Goal: Task Accomplishment & Management: Manage account settings

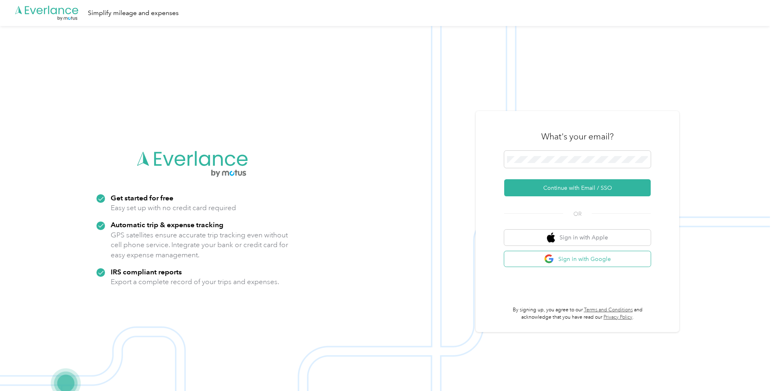
click at [370, 257] on button "Sign in with Google" at bounding box center [577, 260] width 147 height 16
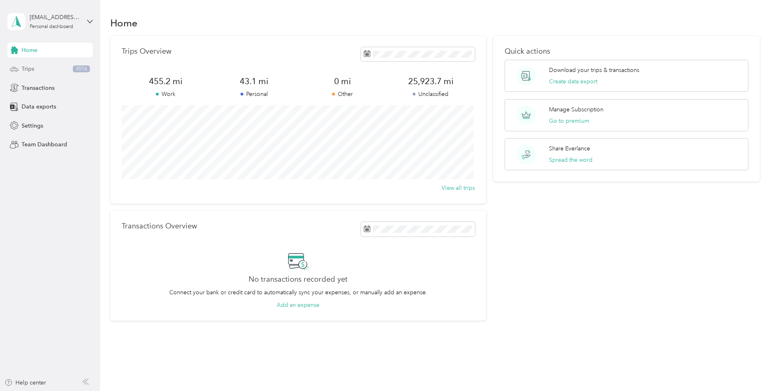
click at [40, 70] on div "Trips 3016" at bounding box center [49, 69] width 85 height 15
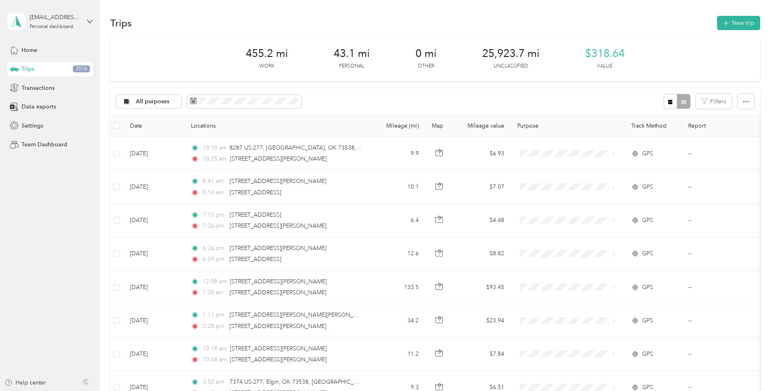
click at [370, 91] on div "All purposes Filters" at bounding box center [435, 101] width 650 height 26
click at [370, 97] on button "Filters" at bounding box center [714, 101] width 36 height 15
click at [57, 123] on div "Settings" at bounding box center [49, 125] width 85 height 15
click at [370, 93] on div "All purposes Filters" at bounding box center [435, 101] width 650 height 26
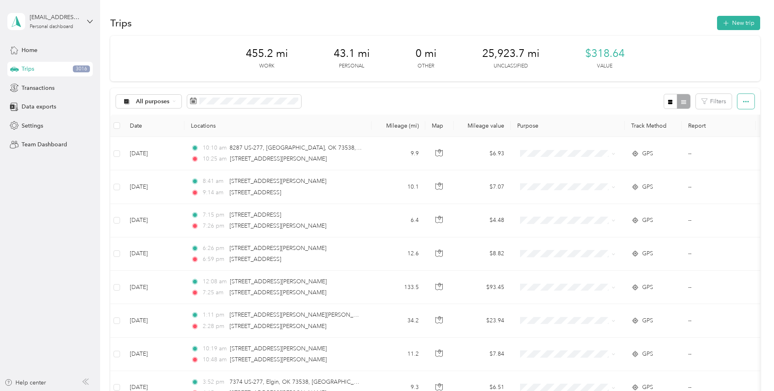
click at [370, 98] on span "button" at bounding box center [746, 101] width 6 height 7
click at [370, 107] on button "Filters" at bounding box center [714, 101] width 36 height 15
click at [370, 129] on span at bounding box center [688, 134] width 72 height 13
click at [370, 131] on span at bounding box center [688, 134] width 72 height 13
click at [370, 107] on div "All purposes Filters" at bounding box center [435, 101] width 650 height 26
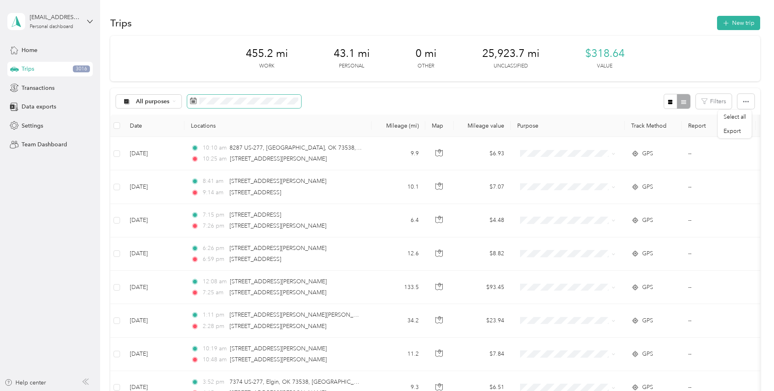
click at [205, 107] on span at bounding box center [244, 102] width 114 height 14
click at [149, 133] on th "Date" at bounding box center [153, 126] width 61 height 22
click at [140, 127] on th "Date" at bounding box center [153, 126] width 61 height 22
click at [138, 102] on span "All purposes" at bounding box center [153, 102] width 34 height 6
click at [143, 142] on span "Work" at bounding box center [155, 144] width 39 height 9
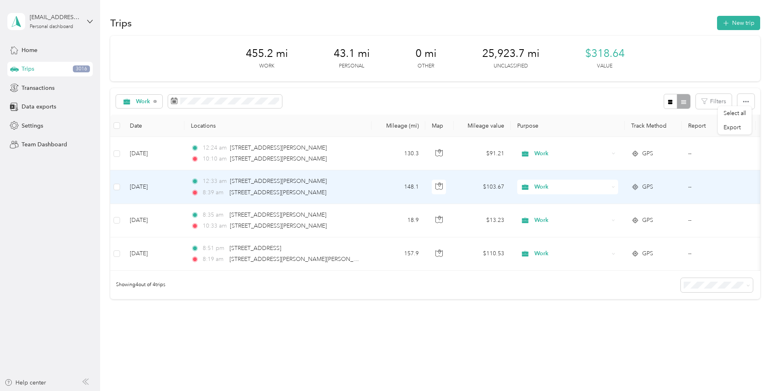
scroll to position [27, 0]
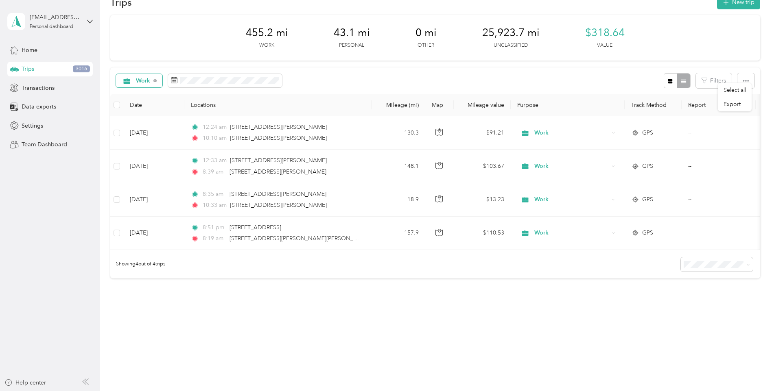
click at [144, 78] on span "Work" at bounding box center [143, 81] width 15 height 6
click at [155, 105] on li "Unclassified" at bounding box center [145, 103] width 59 height 14
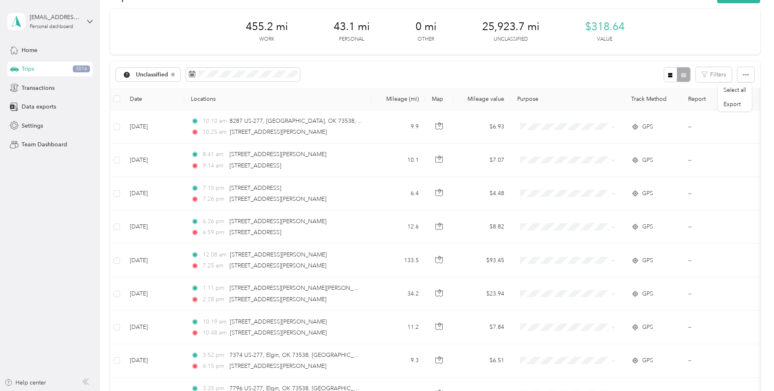
click at [370, 102] on th "Mileage (mi)" at bounding box center [399, 99] width 54 height 22
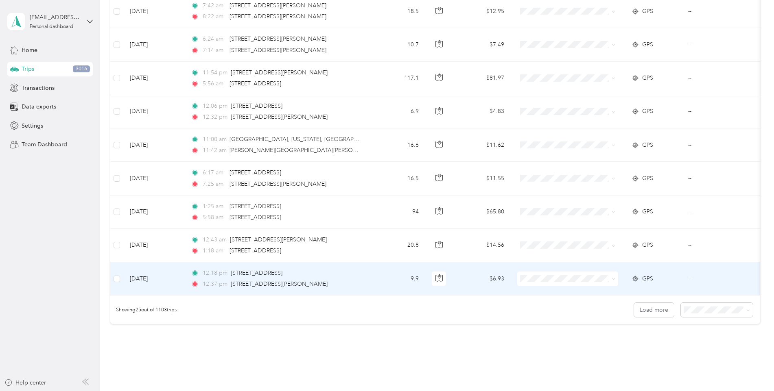
scroll to position [730, 0]
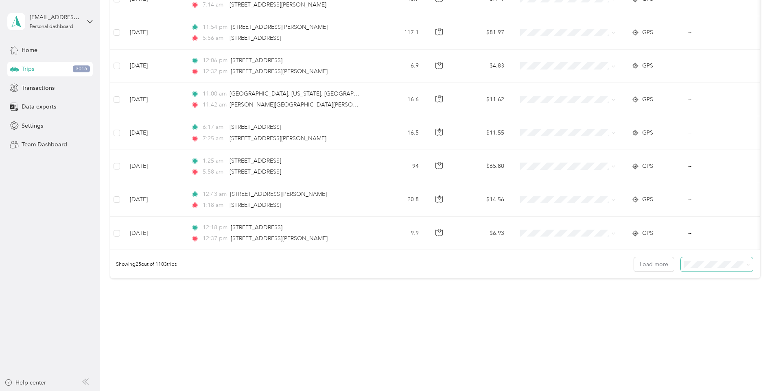
click at [370, 269] on span at bounding box center [717, 265] width 72 height 14
click at [370, 304] on span "100 per load" at bounding box center [701, 307] width 33 height 7
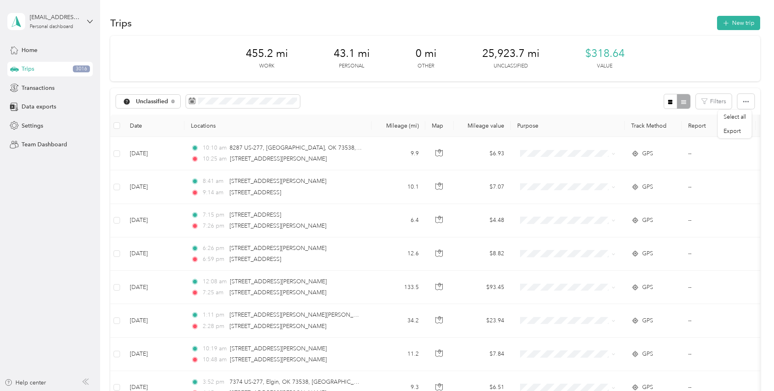
click at [70, 243] on aside "[EMAIL_ADDRESS][DOMAIN_NAME] Personal dashboard Home Trips 3016 Transactions Da…" at bounding box center [50, 195] width 100 height 391
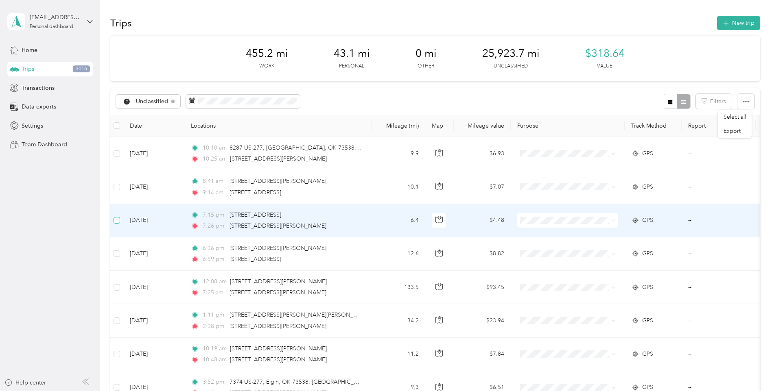
click at [117, 225] on label at bounding box center [117, 220] width 7 height 9
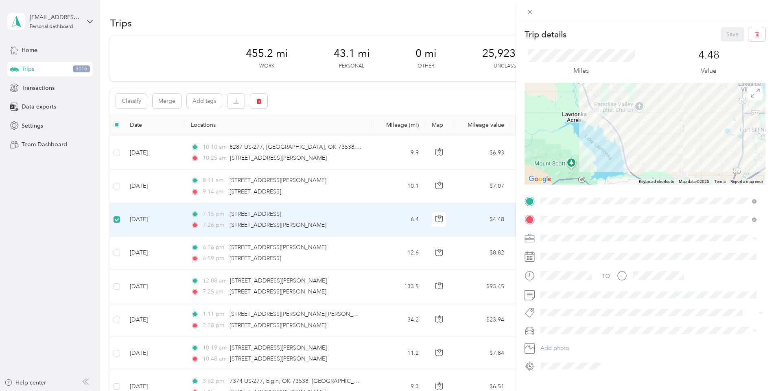
click at [118, 153] on div "Trip details Save This trip cannot be edited because it is either under review,…" at bounding box center [387, 195] width 774 height 391
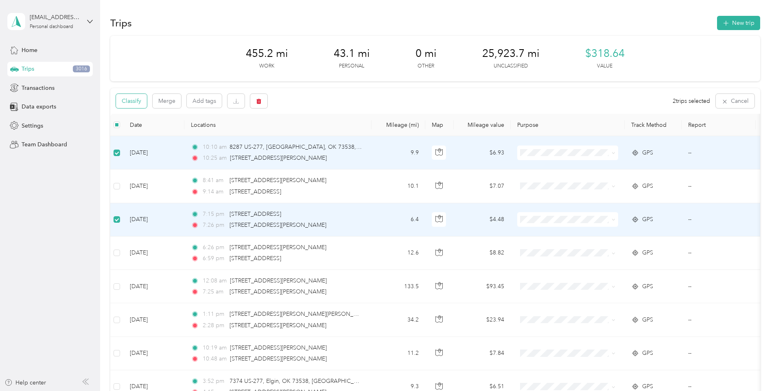
click at [125, 106] on button "Classify" at bounding box center [131, 101] width 31 height 14
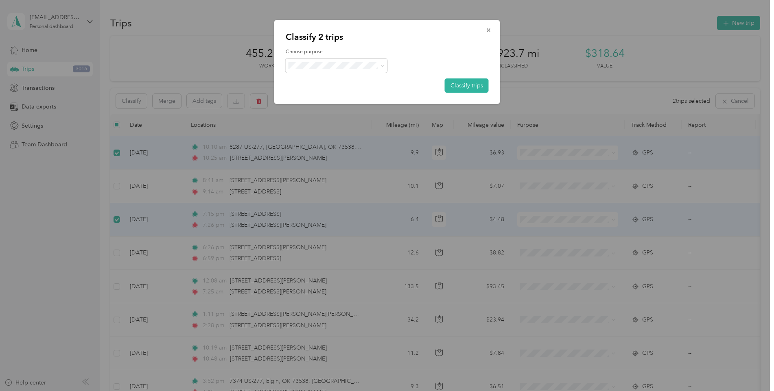
click at [294, 75] on div "Choose purpose Classify trips" at bounding box center [387, 70] width 203 height 44
click at [294, 69] on span at bounding box center [337, 66] width 102 height 14
click at [315, 94] on span "Personal" at bounding box center [344, 95] width 76 height 9
click at [370, 86] on button "Classify trips" at bounding box center [467, 86] width 44 height 14
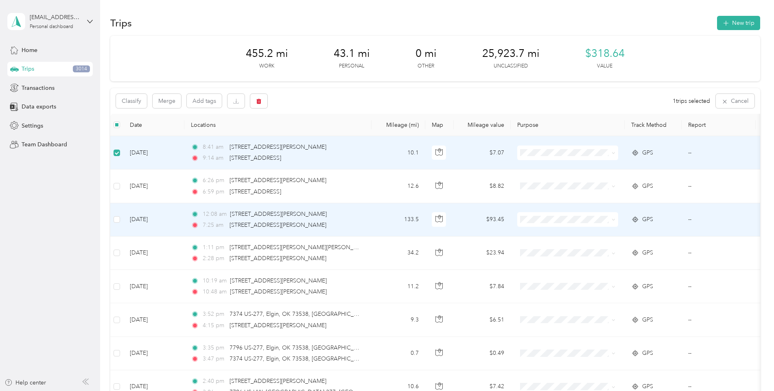
click at [143, 228] on td "[DATE]" at bounding box center [153, 219] width 61 height 33
click at [278, 214] on span "[STREET_ADDRESS][PERSON_NAME]" at bounding box center [278, 214] width 97 height 7
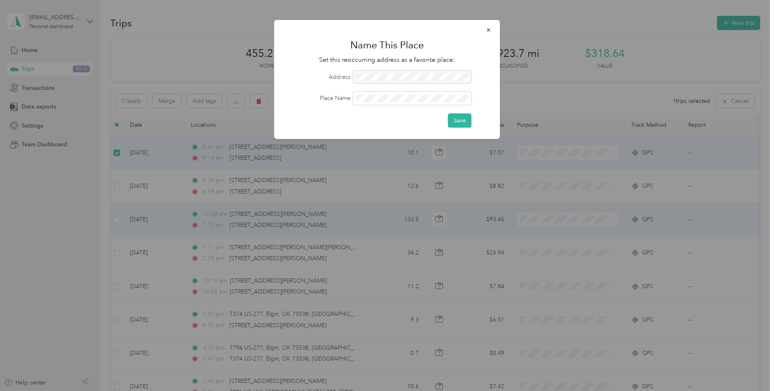
drag, startPoint x: 584, startPoint y: 240, endPoint x: 589, endPoint y: 239, distance: 5.8
click at [370, 240] on div at bounding box center [387, 195] width 774 height 391
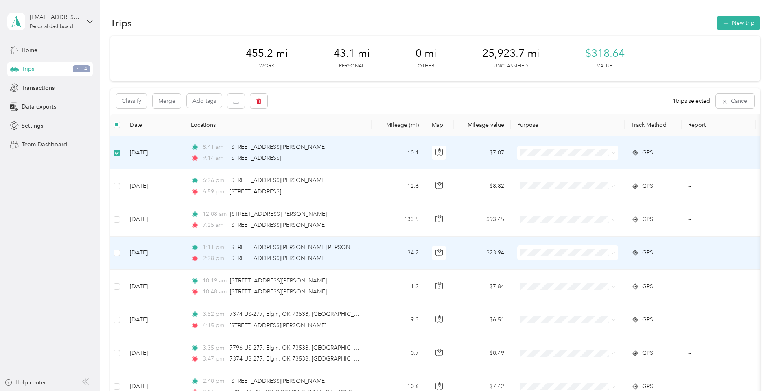
click at [370, 256] on span "GPS" at bounding box center [647, 253] width 11 height 9
click at [370, 254] on td "--" at bounding box center [719, 253] width 74 height 33
click at [162, 254] on td "[DATE]" at bounding box center [153, 253] width 61 height 33
click at [122, 256] on td at bounding box center [116, 253] width 13 height 33
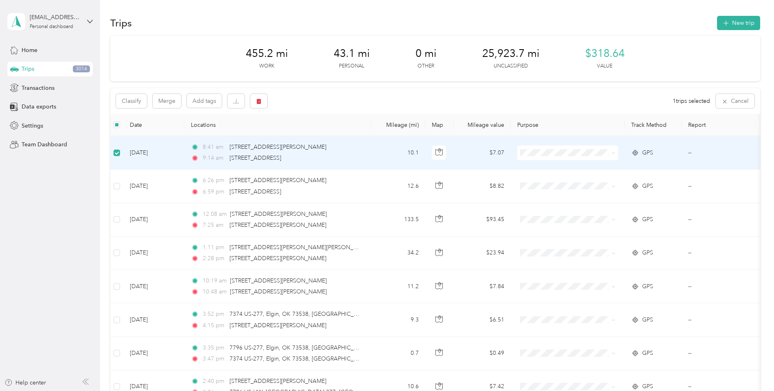
click at [87, 184] on aside "[EMAIL_ADDRESS][DOMAIN_NAME] Personal dashboard Home Trips 3014 Transactions Da…" at bounding box center [50, 195] width 100 height 391
click at [120, 155] on td at bounding box center [116, 152] width 13 height 33
click at [89, 201] on aside "[EMAIL_ADDRESS][DOMAIN_NAME] Personal dashboard Home Trips 3014 Transactions Da…" at bounding box center [50, 195] width 100 height 391
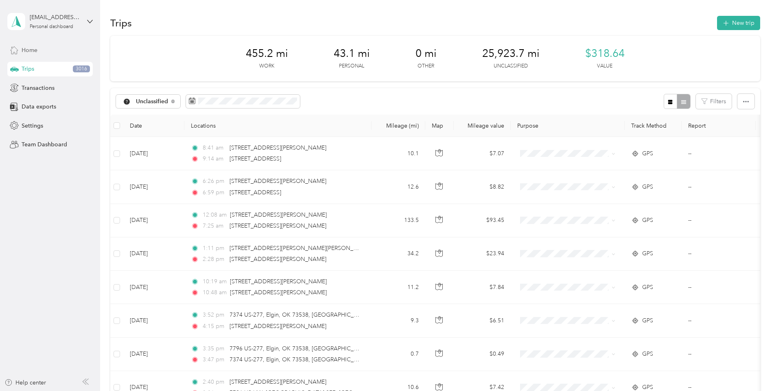
click at [37, 52] on span "Home" at bounding box center [30, 50] width 16 height 9
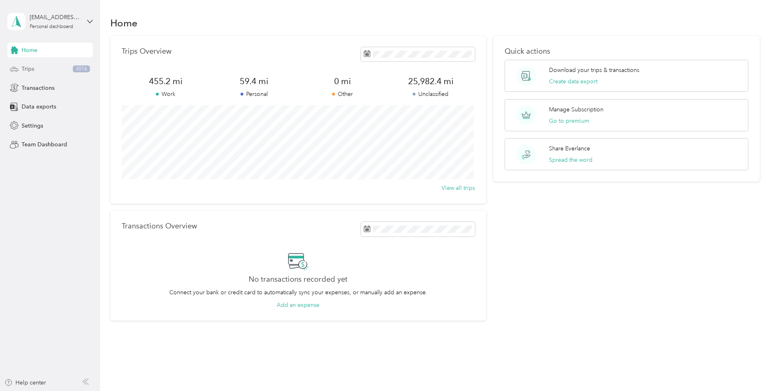
click at [28, 73] on span "Trips" at bounding box center [28, 69] width 13 height 9
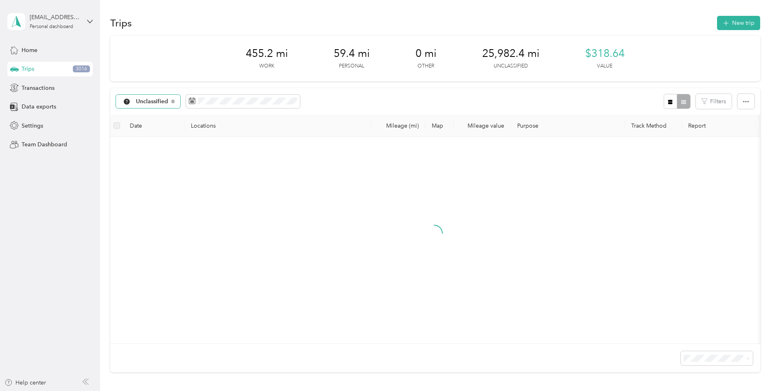
click at [168, 105] on div "Unclassified" at bounding box center [148, 102] width 65 height 14
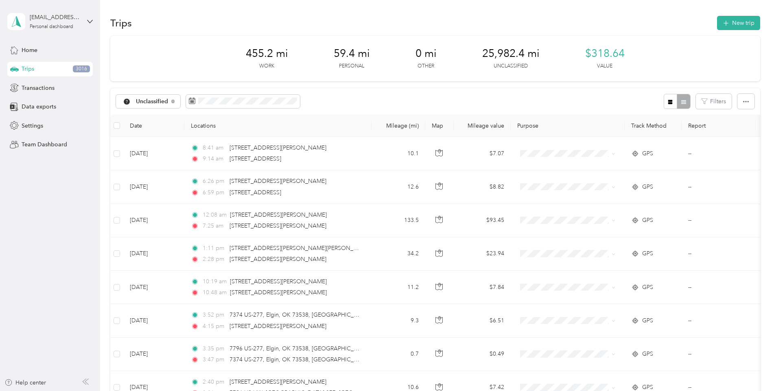
click at [156, 142] on span "Work" at bounding box center [157, 142] width 42 height 9
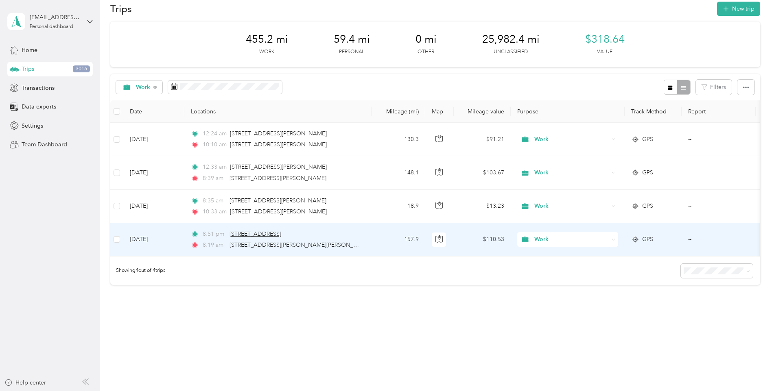
scroll to position [27, 0]
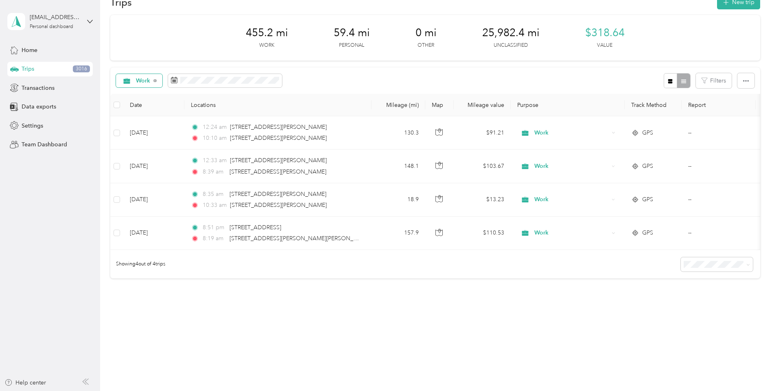
click at [136, 80] on div "Work" at bounding box center [139, 81] width 47 height 14
click at [37, 124] on span "Settings" at bounding box center [33, 126] width 22 height 9
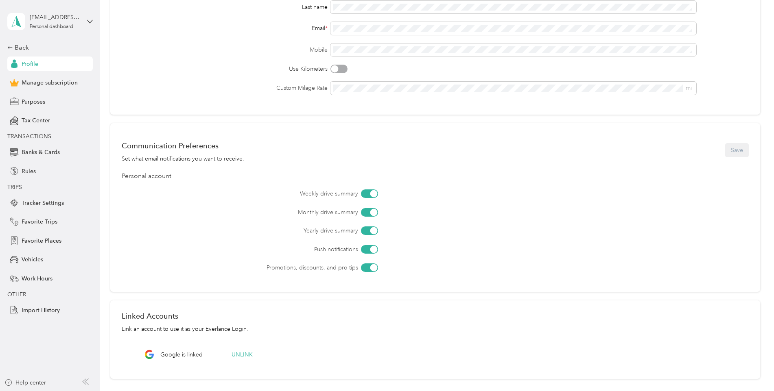
scroll to position [197, 0]
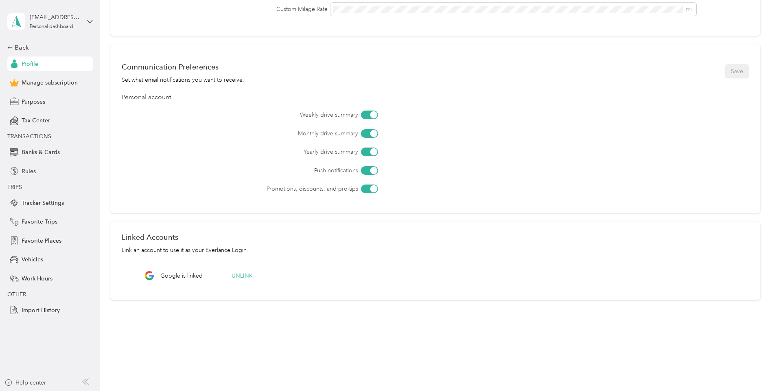
click at [31, 60] on span "Profile" at bounding box center [30, 64] width 17 height 9
click at [16, 49] on div "Back" at bounding box center [47, 48] width 81 height 10
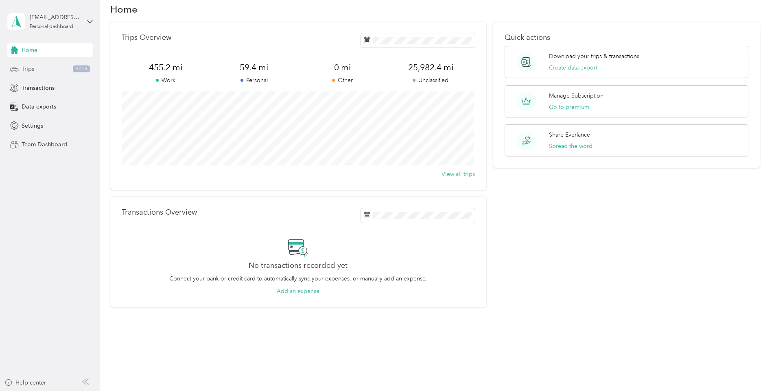
scroll to position [14, 0]
click at [370, 111] on button "Go to premium" at bounding box center [569, 107] width 40 height 9
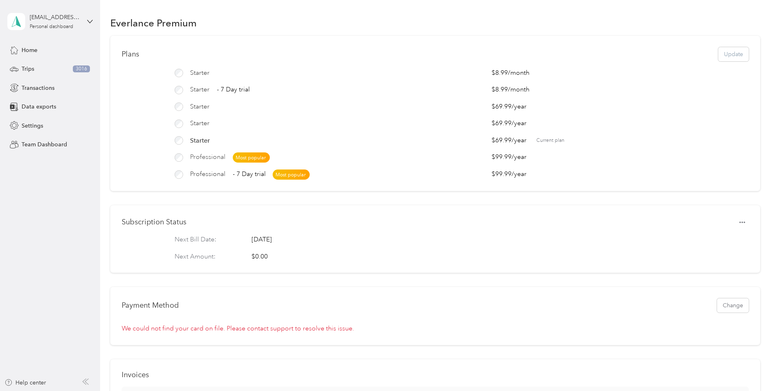
click at [203, 160] on span "Professional" at bounding box center [207, 158] width 35 height 10
click at [15, 48] on icon at bounding box center [14, 50] width 9 height 9
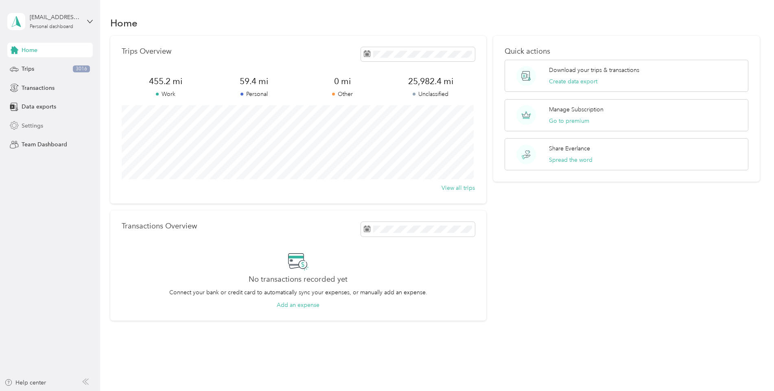
click at [39, 125] on span "Settings" at bounding box center [33, 126] width 22 height 9
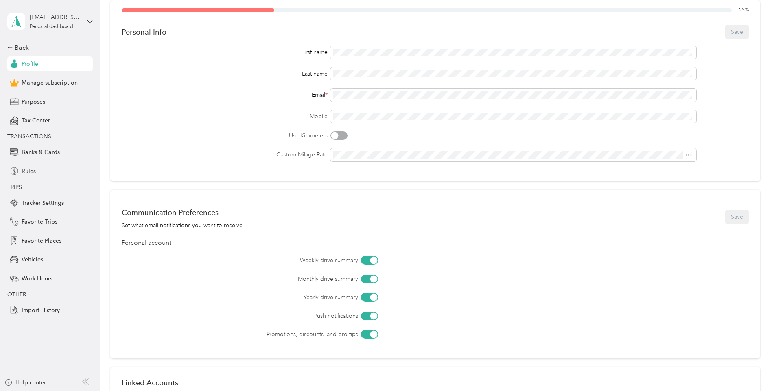
scroll to position [163, 0]
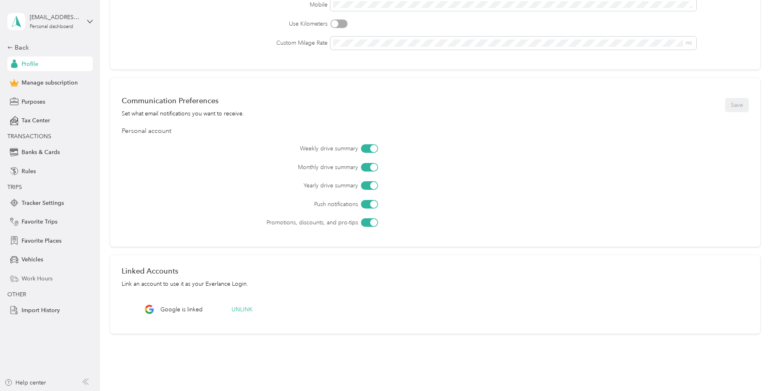
click at [37, 277] on span "Work Hours" at bounding box center [37, 279] width 31 height 9
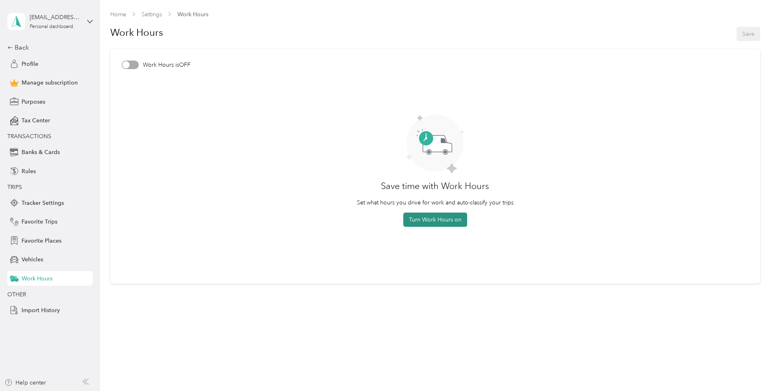
click at [370, 219] on button "Turn Work Hours on" at bounding box center [435, 220] width 64 height 14
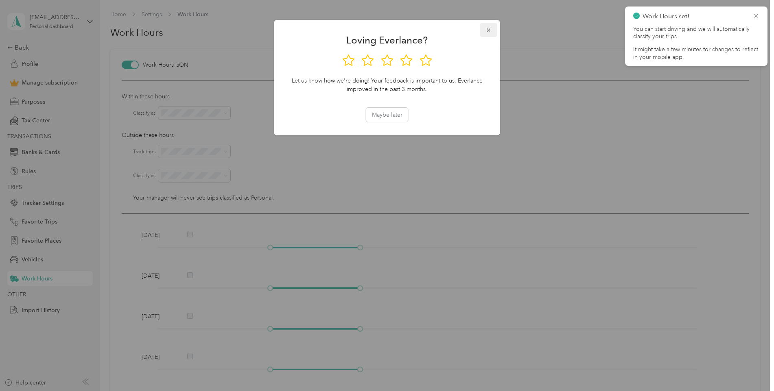
click at [370, 30] on button "button" at bounding box center [488, 30] width 17 height 14
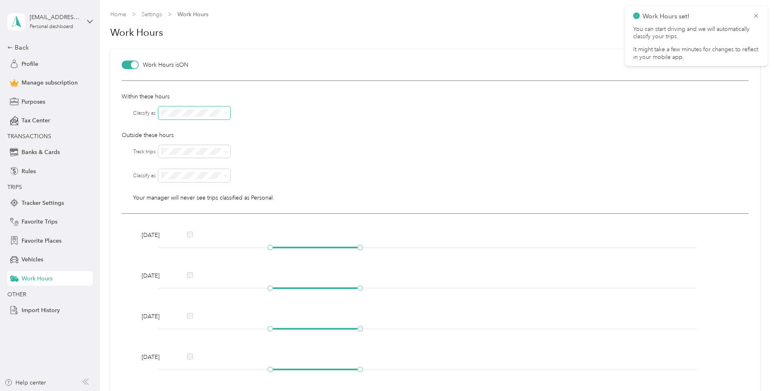
click at [188, 109] on span at bounding box center [194, 113] width 72 height 13
click at [187, 126] on div "Work" at bounding box center [194, 127] width 61 height 9
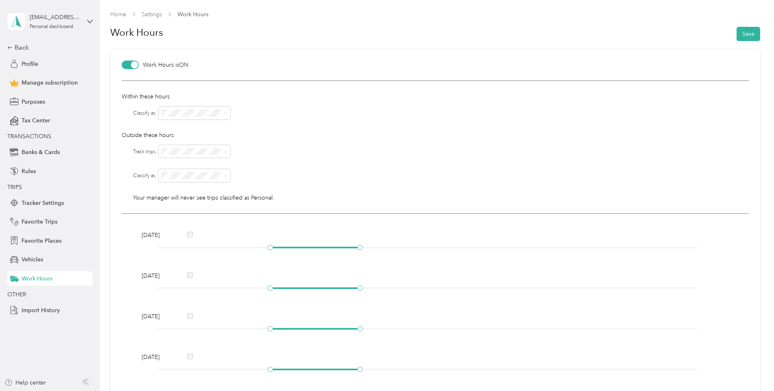
click at [186, 186] on div "Work" at bounding box center [194, 190] width 61 height 9
click at [321, 249] on div at bounding box center [427, 247] width 539 height 5
drag, startPoint x: 272, startPoint y: 246, endPoint x: 258, endPoint y: 243, distance: 14.7
click at [258, 243] on div "[DATE]" at bounding box center [435, 243] width 593 height 24
click at [234, 233] on div "[DATE]" at bounding box center [435, 235] width 593 height 9
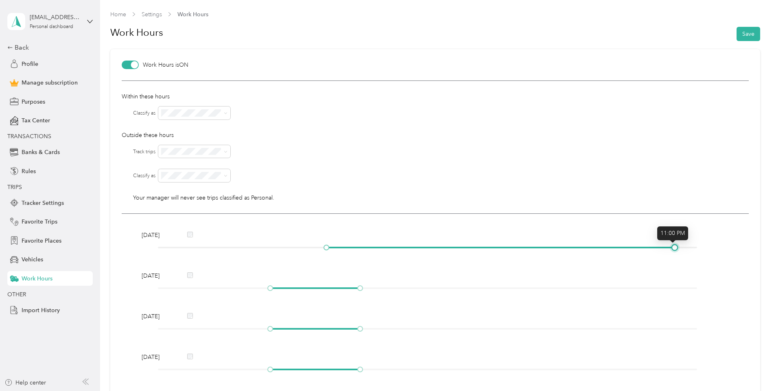
drag, startPoint x: 262, startPoint y: 246, endPoint x: 672, endPoint y: 247, distance: 409.8
click at [370, 247] on div at bounding box center [427, 247] width 539 height 5
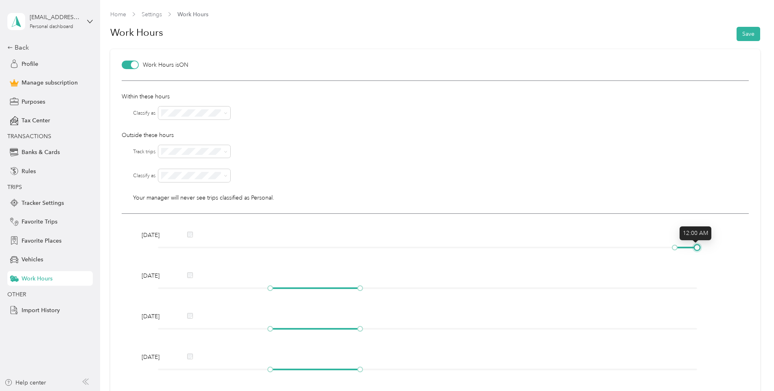
drag, startPoint x: 327, startPoint y: 247, endPoint x: 779, endPoint y: 239, distance: 452.6
click at [370, 239] on html "[EMAIL_ADDRESS][DOMAIN_NAME] Personal dashboard Back Profile Manage subscriptio…" at bounding box center [385, 195] width 770 height 391
drag, startPoint x: 270, startPoint y: 287, endPoint x: 241, endPoint y: 296, distance: 30.8
click at [136, 298] on div "[DATE] [DATE] [DATE] [DATE] [DATE] [DATE] [DATE]" at bounding box center [435, 365] width 627 height 302
drag, startPoint x: 357, startPoint y: 286, endPoint x: 332, endPoint y: 285, distance: 24.8
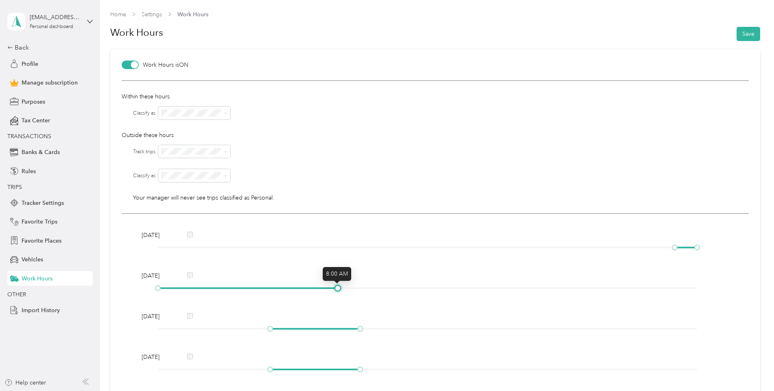
click at [332, 285] on div "[DATE]" at bounding box center [435, 284] width 593 height 24
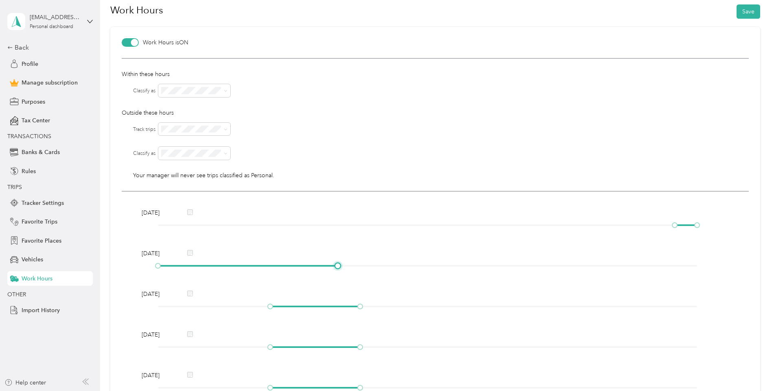
scroll to position [41, 0]
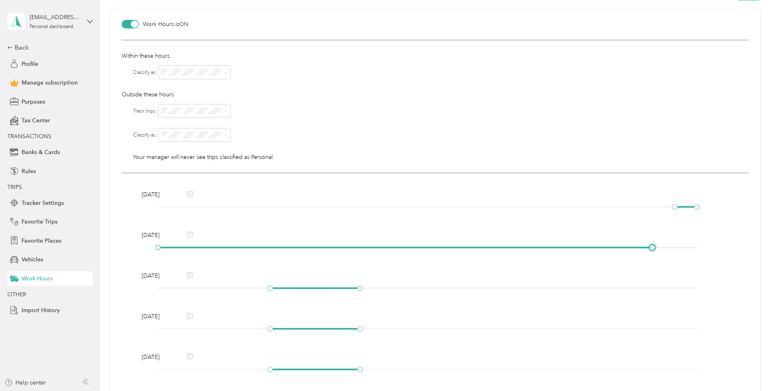
click at [370, 247] on div at bounding box center [427, 247] width 539 height 5
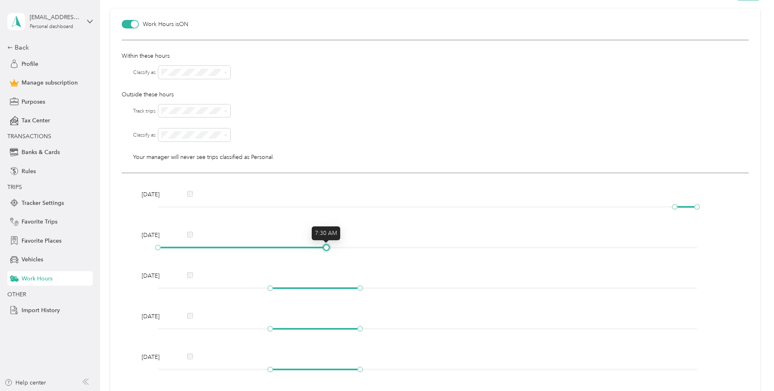
drag, startPoint x: 647, startPoint y: 247, endPoint x: 320, endPoint y: 257, distance: 326.5
click at [320, 257] on div "[DATE] [DATE] [DATE] [DATE] [DATE] [DATE] [DATE]" at bounding box center [435, 324] width 627 height 302
click at [370, 236] on div "[DATE]" at bounding box center [435, 235] width 593 height 9
drag, startPoint x: 663, startPoint y: 241, endPoint x: 609, endPoint y: 233, distance: 54.7
click at [370, 233] on div "[DATE]" at bounding box center [435, 235] width 593 height 9
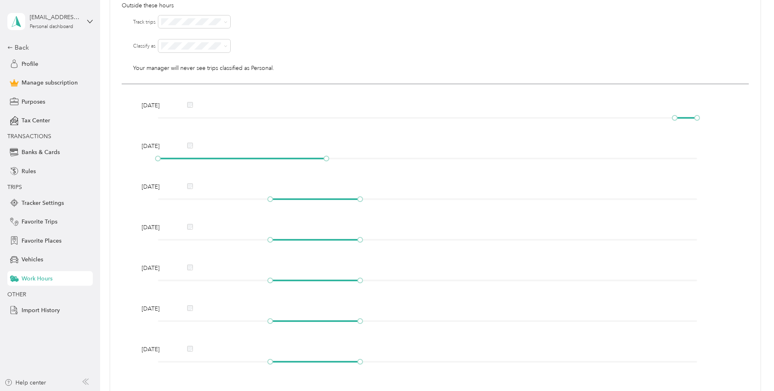
scroll to position [23, 0]
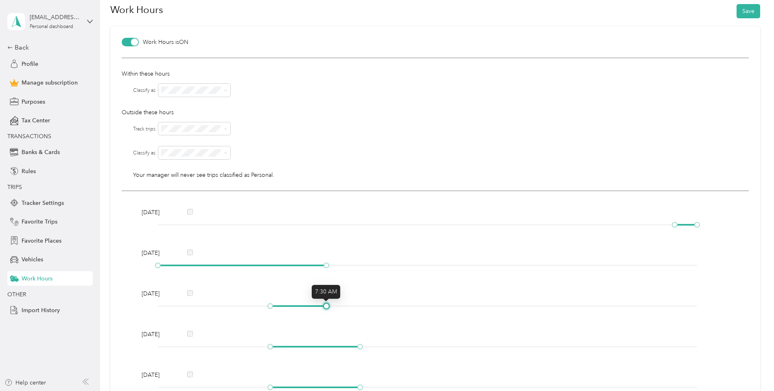
drag, startPoint x: 325, startPoint y: 307, endPoint x: 329, endPoint y: 297, distance: 10.4
click at [329, 297] on body "[EMAIL_ADDRESS][DOMAIN_NAME] Personal dashboard Back Profile Manage subscriptio…" at bounding box center [385, 195] width 770 height 391
drag, startPoint x: 612, startPoint y: 268, endPoint x: 293, endPoint y: 281, distance: 319.3
click at [293, 281] on div "[DATE] [DATE] [DATE] [DATE] [DATE] [DATE] [DATE]" at bounding box center [435, 342] width 627 height 302
click at [16, 46] on div "Back" at bounding box center [47, 48] width 81 height 10
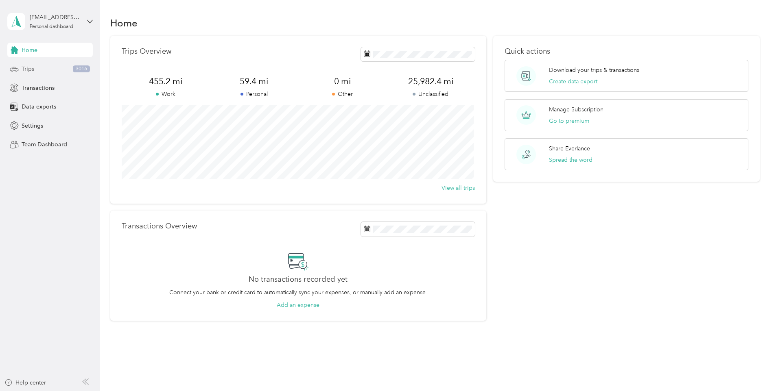
click at [35, 76] on div "Trips 3016" at bounding box center [49, 69] width 85 height 15
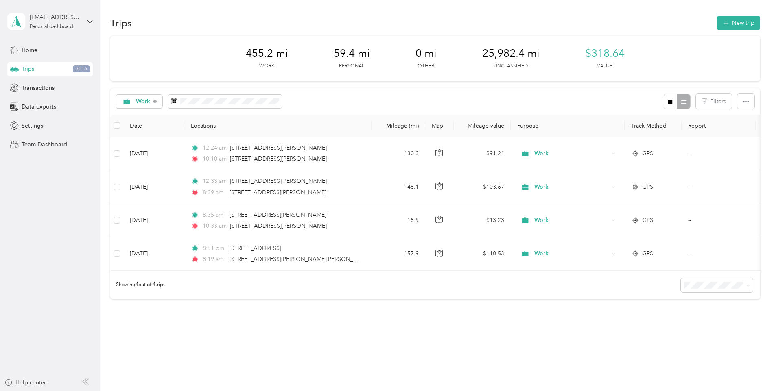
click at [370, 130] on th "Mileage value" at bounding box center [482, 126] width 57 height 22
click at [370, 129] on th "Mileage value" at bounding box center [482, 126] width 57 height 22
click at [370, 101] on icon "button" at bounding box center [746, 102] width 6 height 6
click at [370, 100] on icon "button" at bounding box center [746, 102] width 6 height 6
click at [370, 104] on icon "button" at bounding box center [705, 101] width 6 height 6
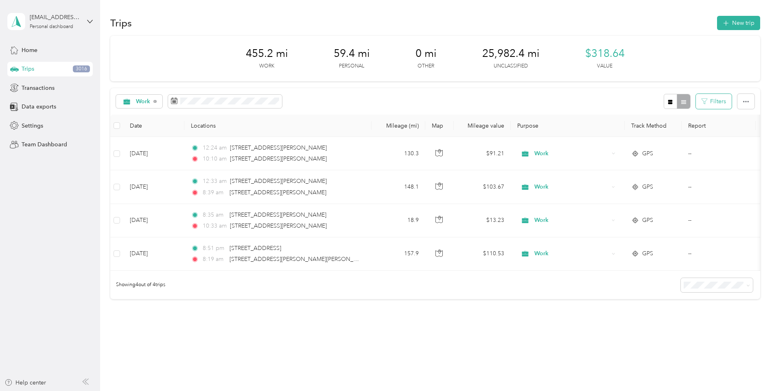
click at [370, 102] on icon "button" at bounding box center [705, 101] width 6 height 6
click at [370, 104] on button "Filters" at bounding box center [714, 101] width 36 height 15
click at [370, 124] on th "Mileage (mi)" at bounding box center [399, 126] width 54 height 22
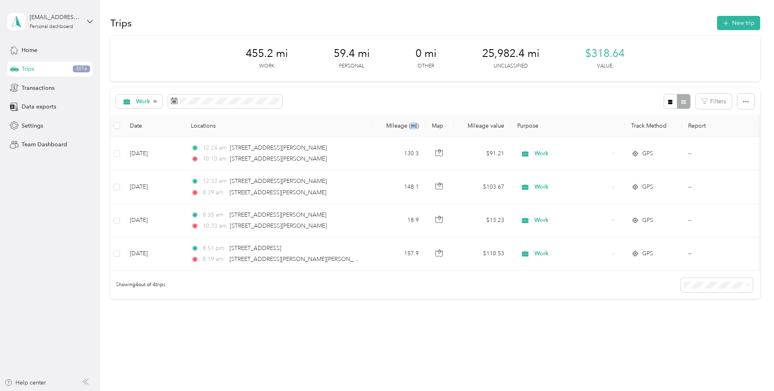
click at [370, 124] on th "Mileage (mi)" at bounding box center [399, 126] width 54 height 22
click at [140, 108] on div "Work" at bounding box center [139, 102] width 47 height 14
click at [139, 120] on ol "All purposes Unclassified Work Personal Other Charity Medical Moving Commute" at bounding box center [145, 162] width 59 height 114
click at [140, 106] on div "Work" at bounding box center [139, 102] width 47 height 14
click at [140, 132] on li "Unclassified" at bounding box center [145, 127] width 59 height 14
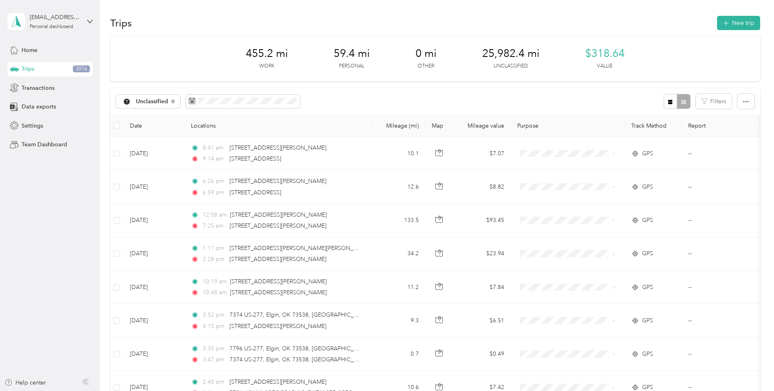
click at [370, 123] on th "Mileage (mi)" at bounding box center [399, 126] width 54 height 22
click at [370, 124] on th "Mileage (mi)" at bounding box center [399, 126] width 54 height 22
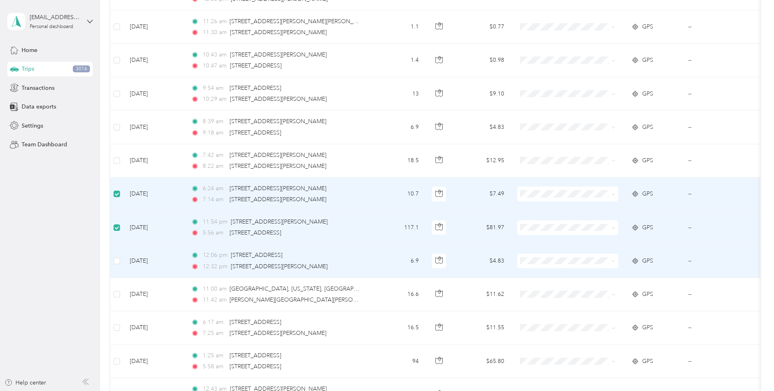
scroll to position [488, 0]
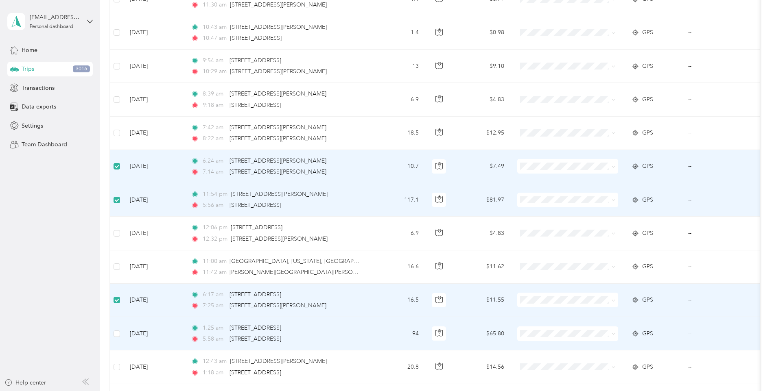
click at [120, 328] on td at bounding box center [116, 333] width 13 height 33
click at [121, 329] on td at bounding box center [116, 333] width 13 height 33
click at [120, 335] on td at bounding box center [116, 333] width 13 height 33
click at [117, 337] on label at bounding box center [117, 334] width 7 height 9
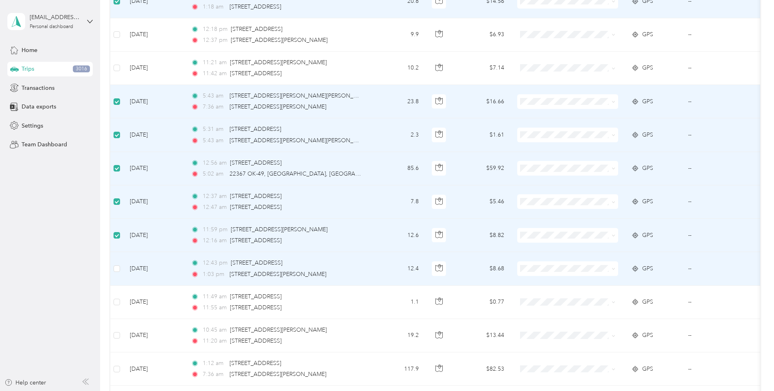
scroll to position [895, 0]
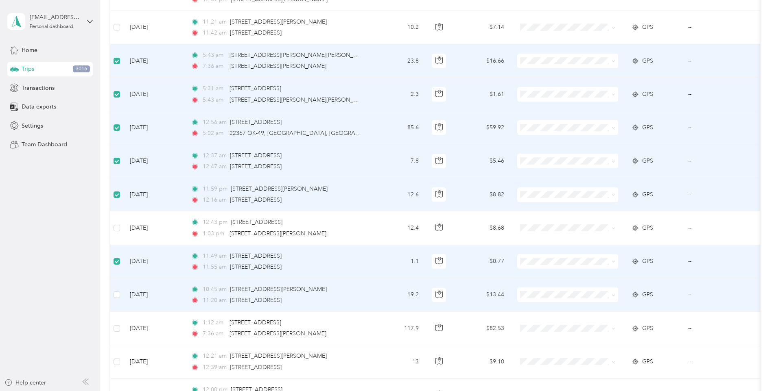
click at [113, 295] on td at bounding box center [116, 295] width 13 height 33
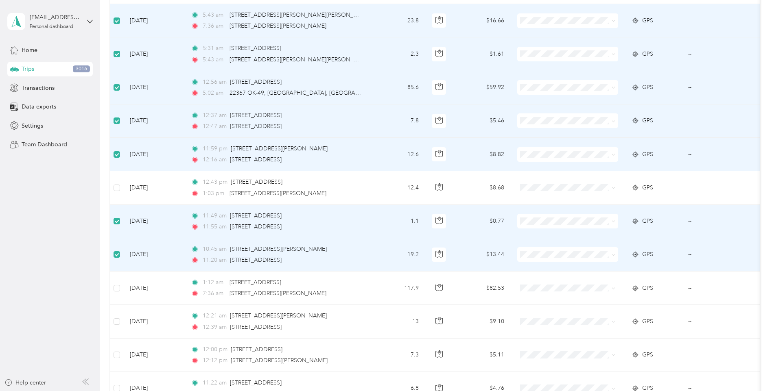
scroll to position [936, 0]
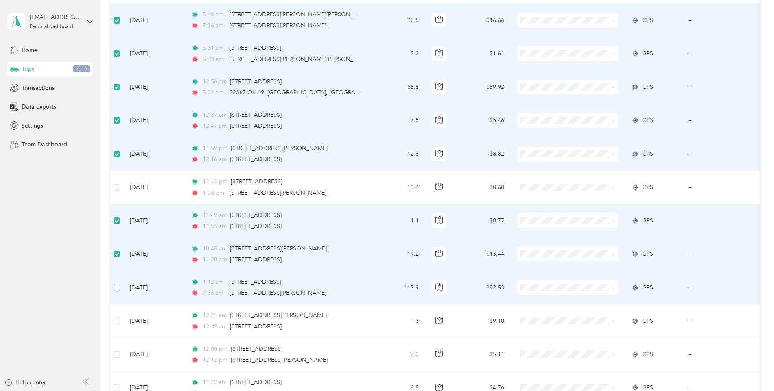
click at [115, 292] on label at bounding box center [117, 288] width 7 height 9
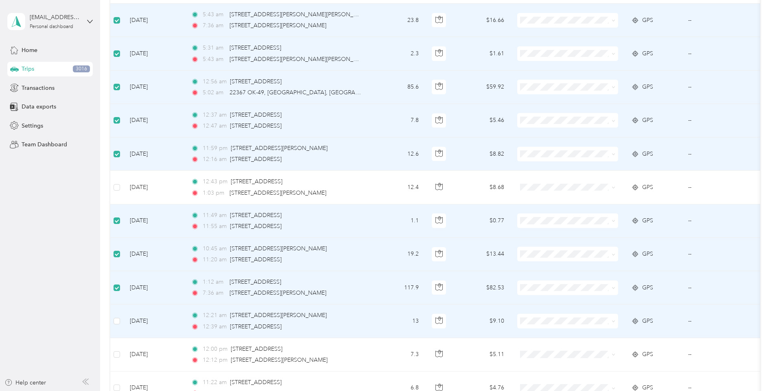
click at [114, 315] on td at bounding box center [116, 321] width 13 height 33
click at [114, 317] on label at bounding box center [117, 321] width 7 height 9
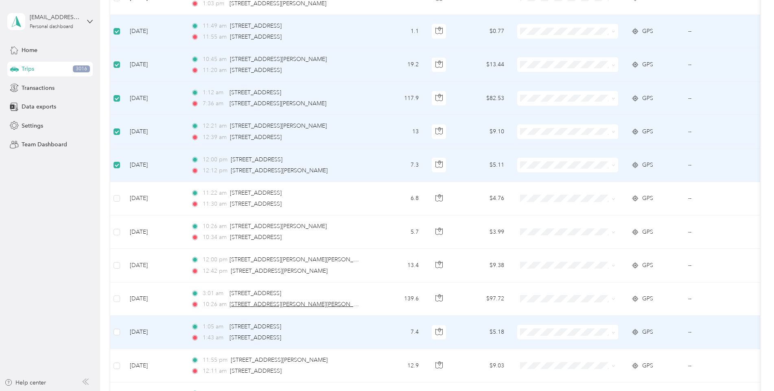
scroll to position [1139, 0]
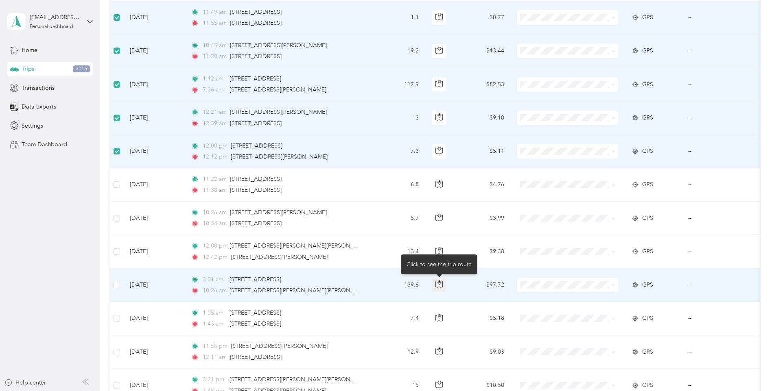
click at [370, 284] on button "button" at bounding box center [439, 285] width 15 height 15
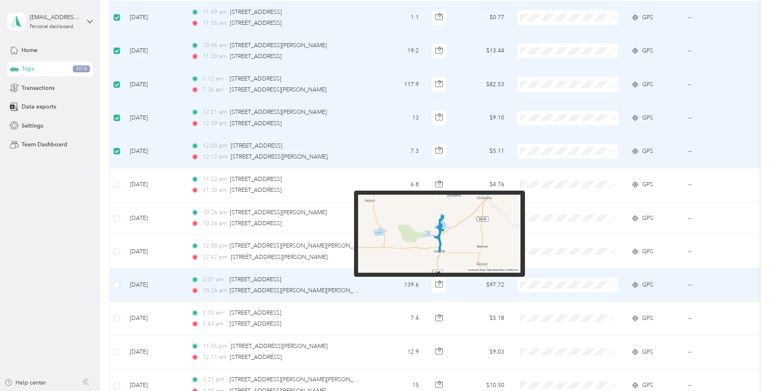
click at [370, 242] on img at bounding box center [439, 234] width 162 height 78
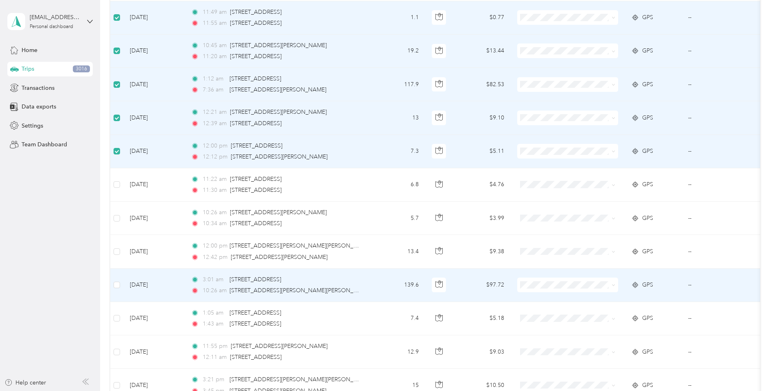
click at [370, 296] on td "139.6" at bounding box center [399, 285] width 54 height 33
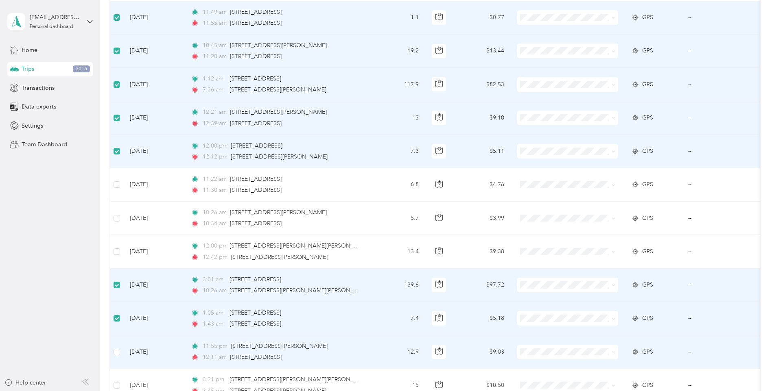
click at [122, 352] on td at bounding box center [116, 352] width 13 height 33
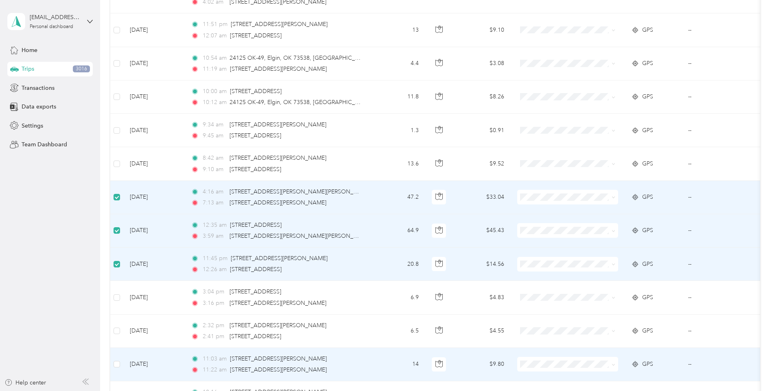
scroll to position [2832, 0]
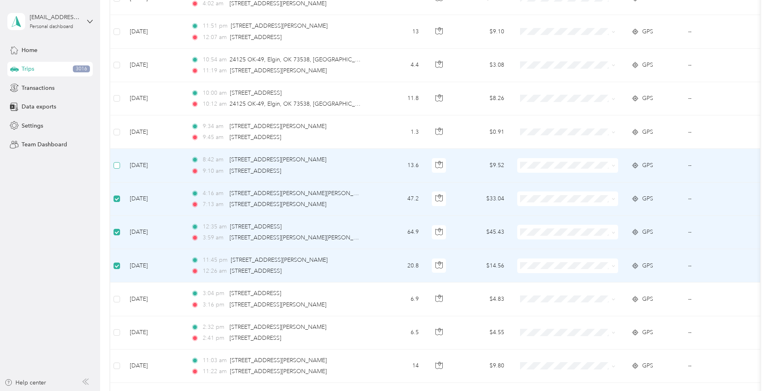
click at [117, 169] on label at bounding box center [117, 165] width 7 height 9
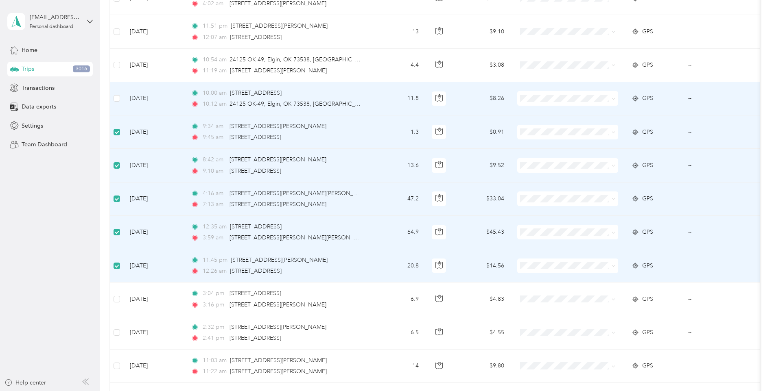
click at [120, 107] on td at bounding box center [116, 98] width 13 height 33
click at [122, 98] on td at bounding box center [116, 98] width 13 height 33
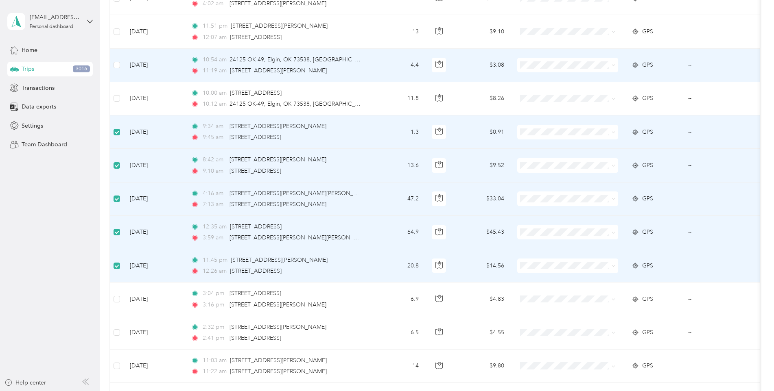
click at [116, 71] on td at bounding box center [116, 65] width 13 height 33
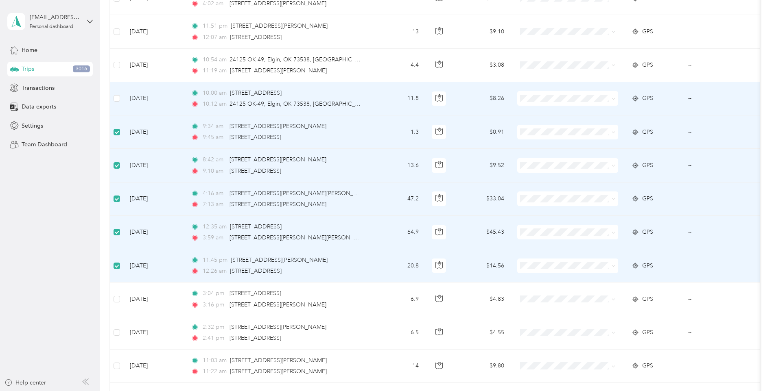
click at [114, 88] on td at bounding box center [116, 98] width 13 height 33
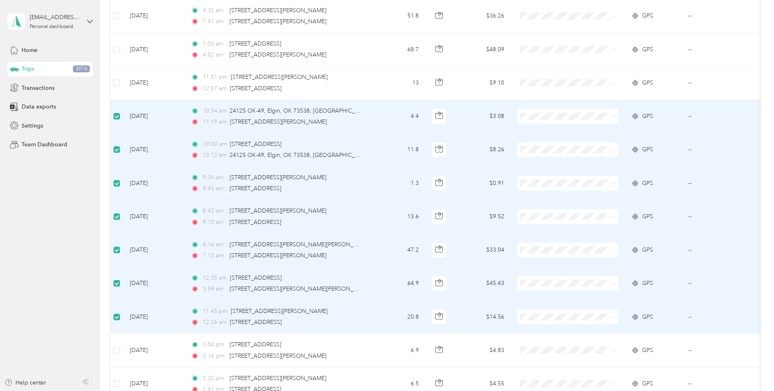
scroll to position [2751, 0]
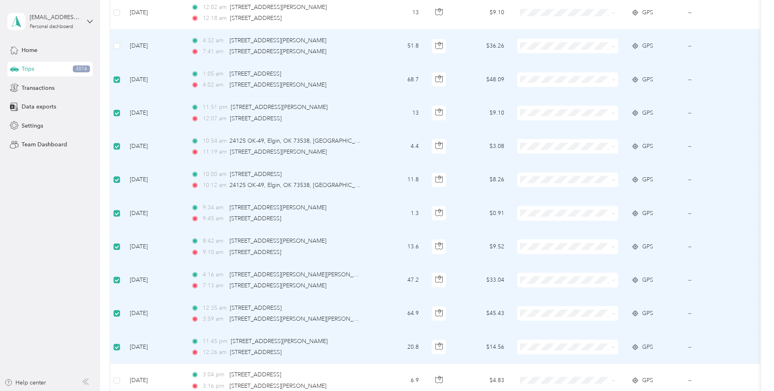
click at [122, 46] on td at bounding box center [116, 46] width 13 height 33
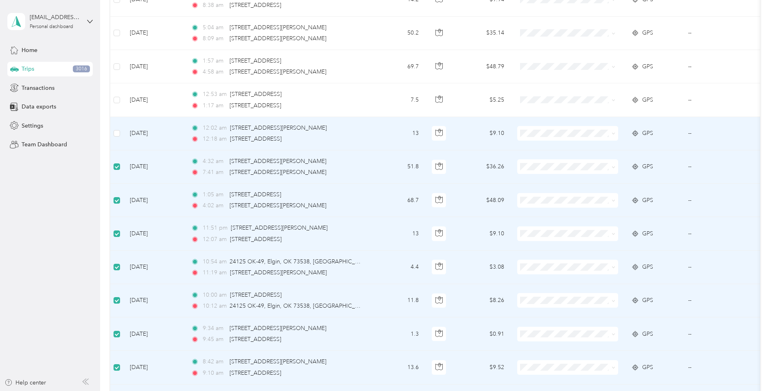
scroll to position [2629, 0]
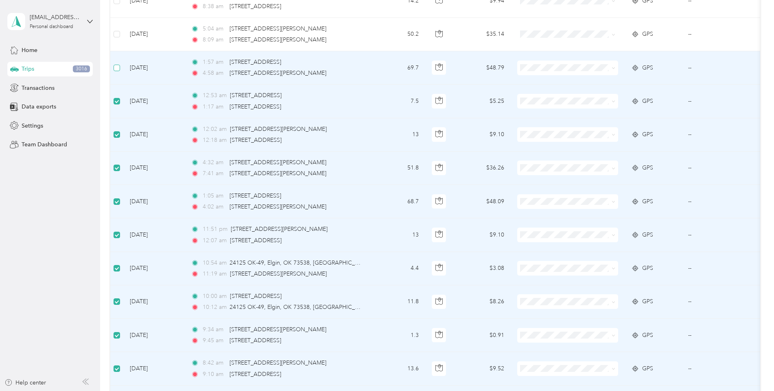
click at [118, 71] on label at bounding box center [117, 67] width 7 height 9
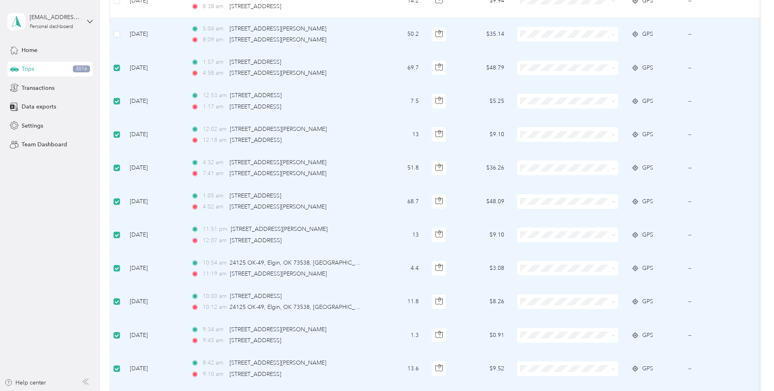
click at [121, 40] on td at bounding box center [116, 34] width 13 height 33
click at [120, 35] on td at bounding box center [116, 34] width 13 height 33
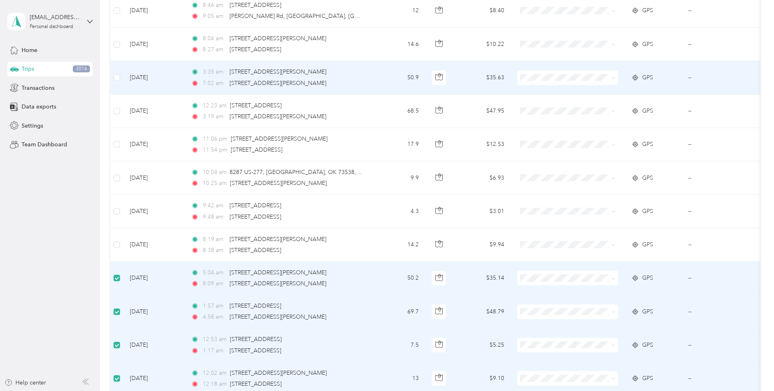
scroll to position [2344, 0]
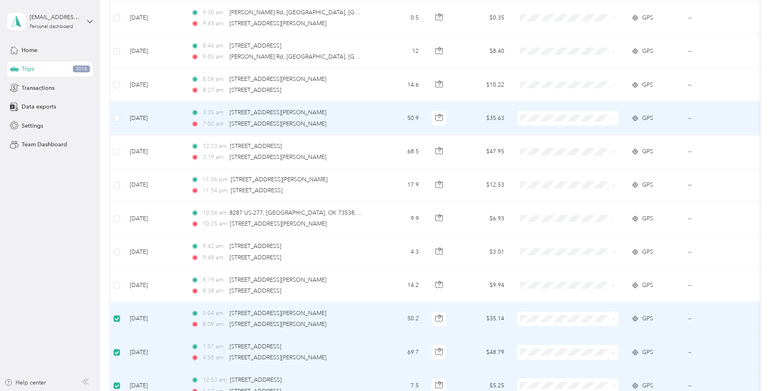
click at [126, 115] on td "[DATE]" at bounding box center [153, 118] width 61 height 33
click at [120, 118] on td at bounding box center [116, 118] width 13 height 33
click at [118, 122] on label at bounding box center [117, 118] width 7 height 9
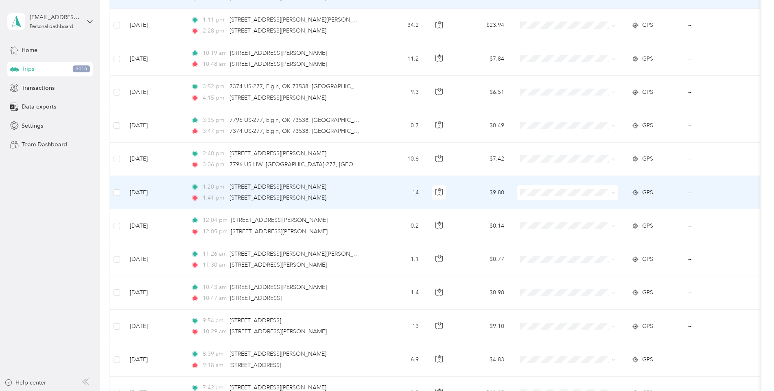
scroll to position [0, 0]
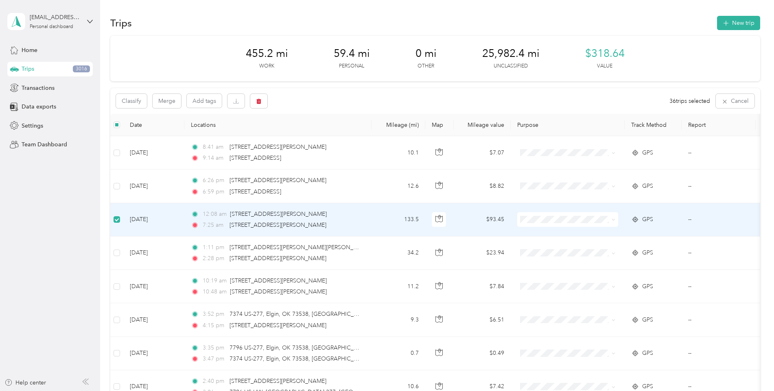
click at [126, 108] on div "Classify Merge Add tags 36 trips selected Cancel" at bounding box center [435, 101] width 650 height 26
click at [126, 104] on button "Classify" at bounding box center [131, 101] width 31 height 14
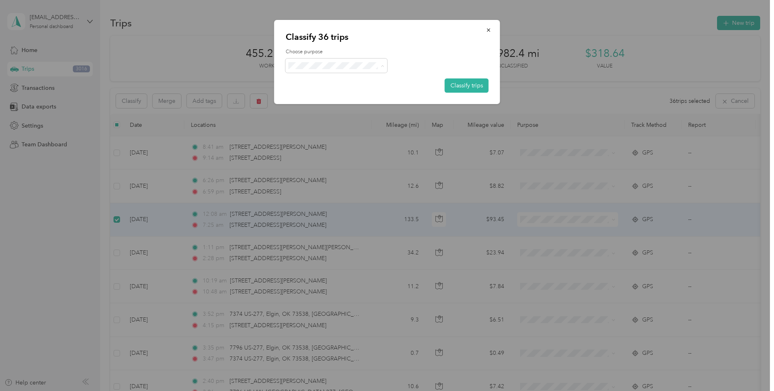
click at [309, 80] on span "Work" at bounding box center [344, 81] width 76 height 9
click at [370, 89] on button "Classify trips" at bounding box center [467, 86] width 44 height 14
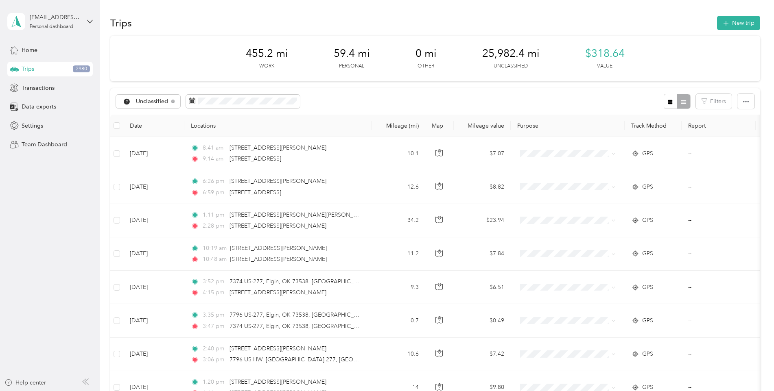
click at [370, 126] on th "Mileage (mi)" at bounding box center [399, 126] width 54 height 22
click at [370, 133] on th "Mileage (mi)" at bounding box center [399, 126] width 54 height 22
click at [370, 101] on button "Filters" at bounding box center [714, 101] width 36 height 15
click at [370, 105] on button "button" at bounding box center [745, 101] width 17 height 15
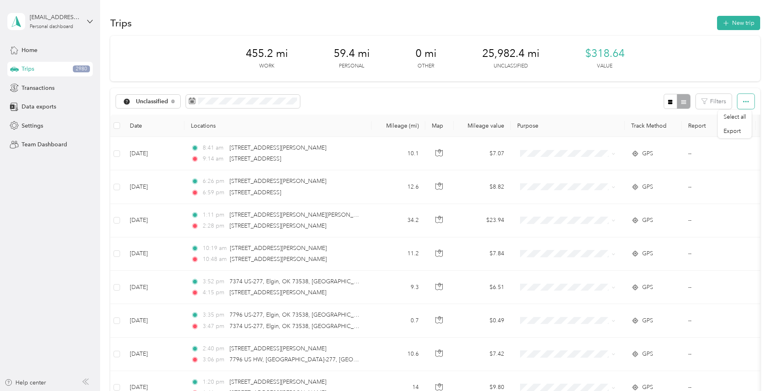
click at [370, 105] on button "button" at bounding box center [745, 101] width 17 height 15
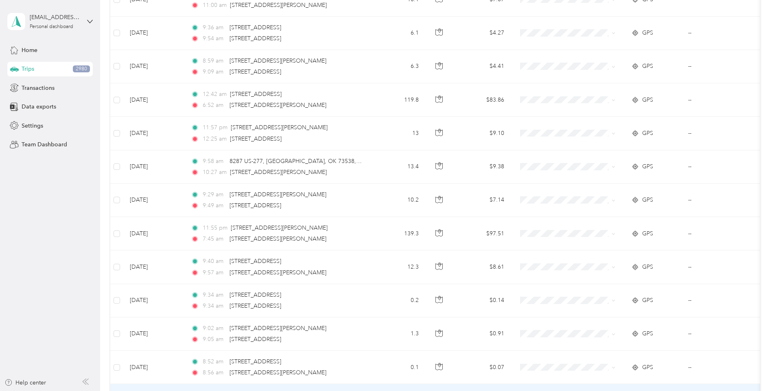
scroll to position [2996, 0]
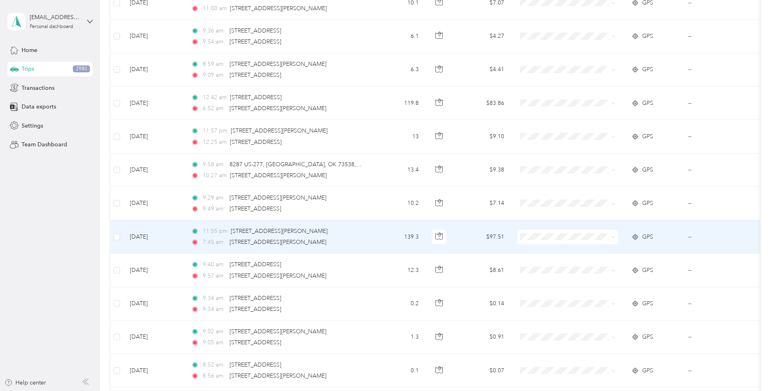
click at [120, 239] on td at bounding box center [116, 237] width 13 height 33
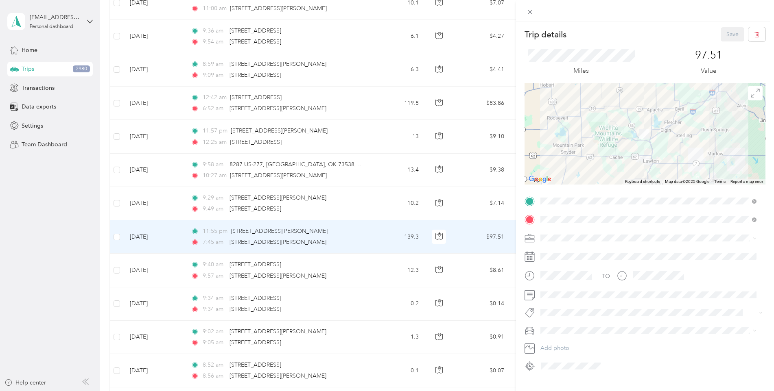
click at [117, 235] on div "Trip details Save This trip cannot be edited because it is either under review,…" at bounding box center [387, 195] width 774 height 391
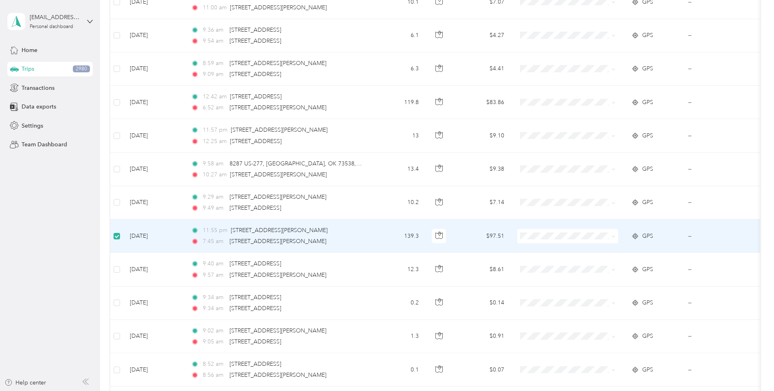
scroll to position [2995, 0]
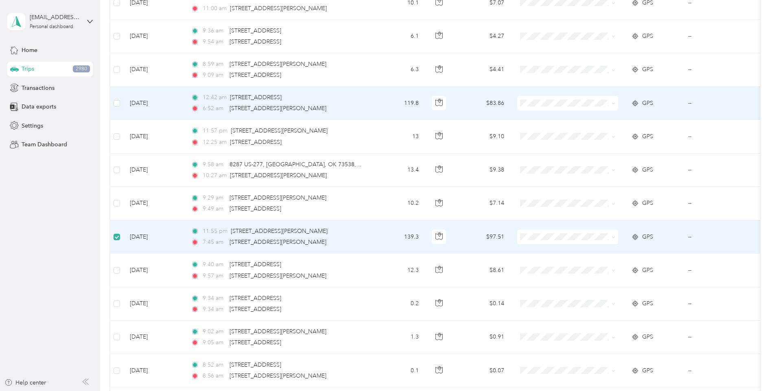
click at [120, 103] on td at bounding box center [116, 103] width 13 height 33
click at [112, 102] on td at bounding box center [116, 103] width 13 height 33
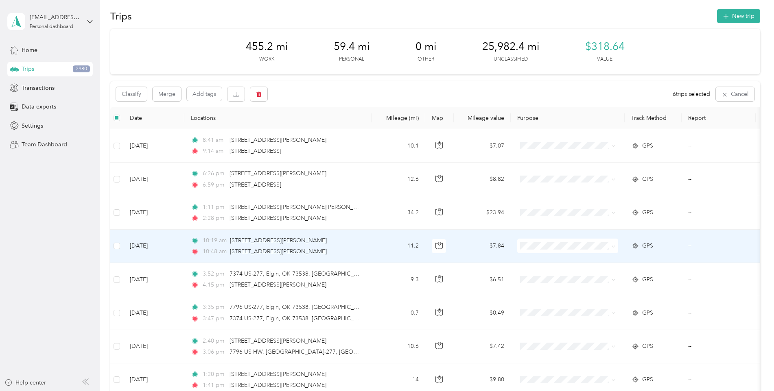
scroll to position [0, 0]
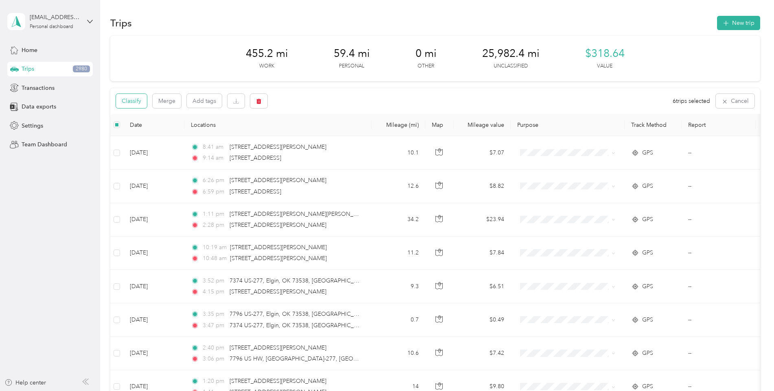
click at [139, 96] on button "Classify" at bounding box center [131, 101] width 31 height 14
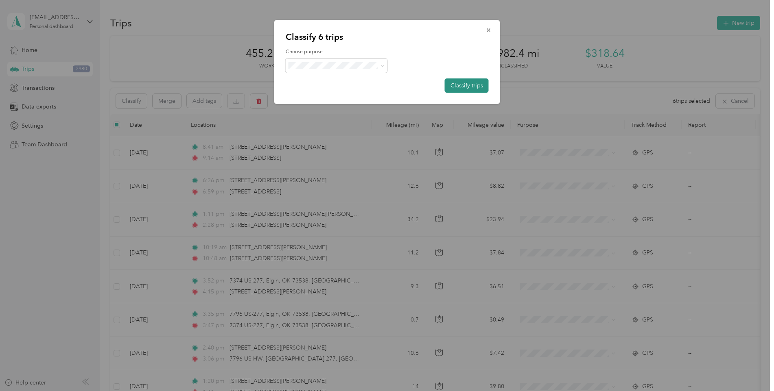
click at [370, 84] on button "Classify trips" at bounding box center [467, 86] width 44 height 14
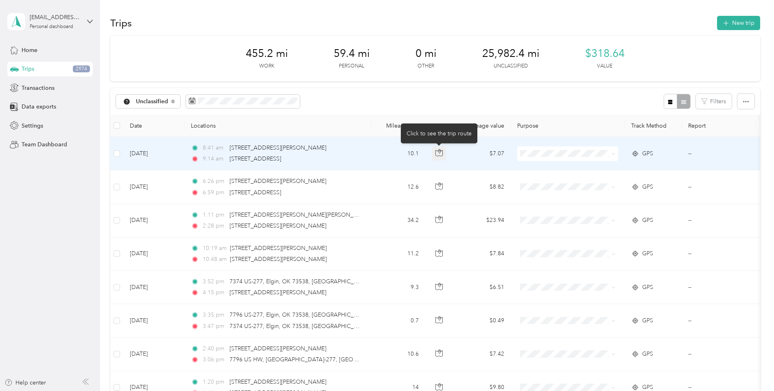
click at [370, 150] on button "button" at bounding box center [439, 154] width 15 height 15
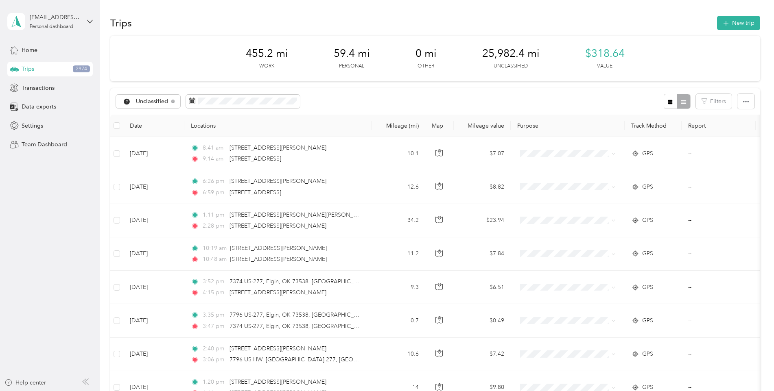
click at [319, 77] on div "455.2 mi Work 59.4 mi Personal 0 mi Other 25,982.4 mi Unclassified $318.64 Value" at bounding box center [435, 59] width 650 height 46
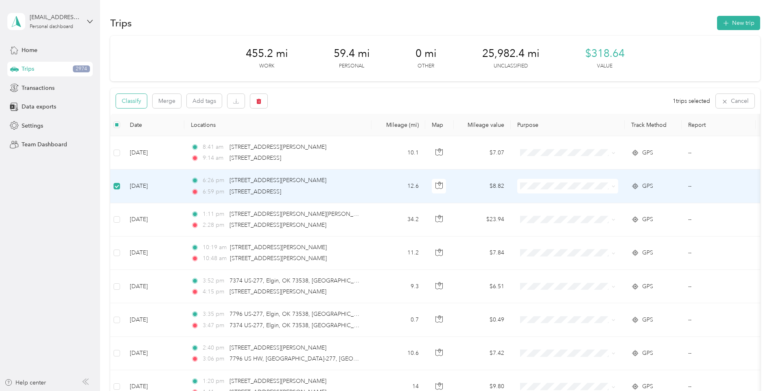
click at [136, 101] on button "Classify" at bounding box center [131, 101] width 31 height 14
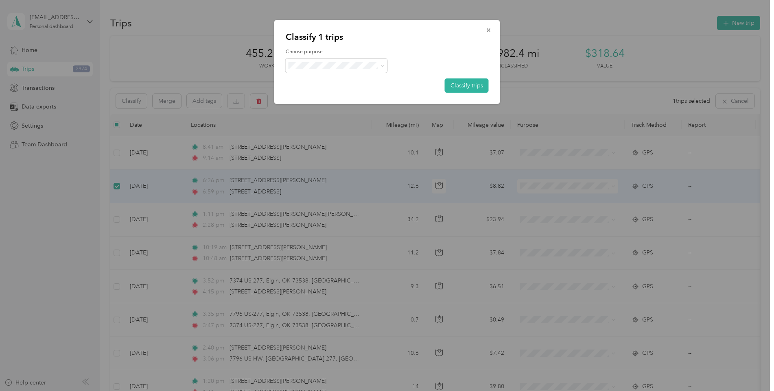
click at [326, 92] on span "Personal" at bounding box center [344, 94] width 76 height 9
click at [370, 87] on button "Classify trips" at bounding box center [467, 86] width 44 height 14
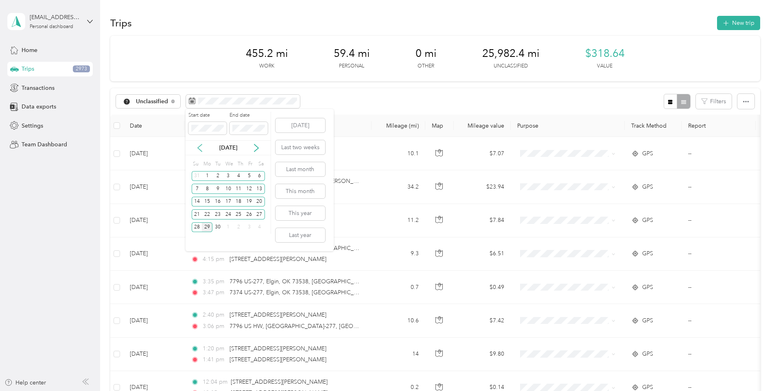
click at [201, 151] on icon at bounding box center [200, 147] width 4 height 7
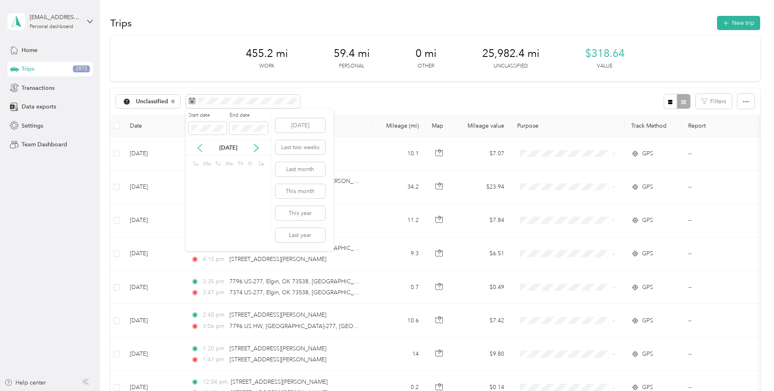
click at [201, 151] on icon at bounding box center [200, 147] width 4 height 7
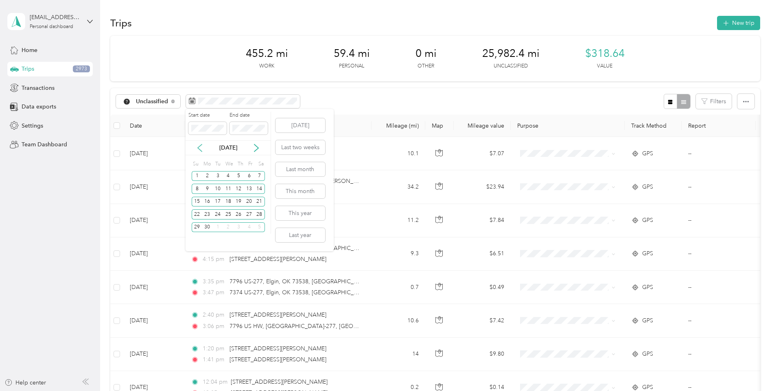
click at [201, 151] on icon at bounding box center [200, 147] width 4 height 7
click at [202, 146] on icon at bounding box center [200, 148] width 8 height 8
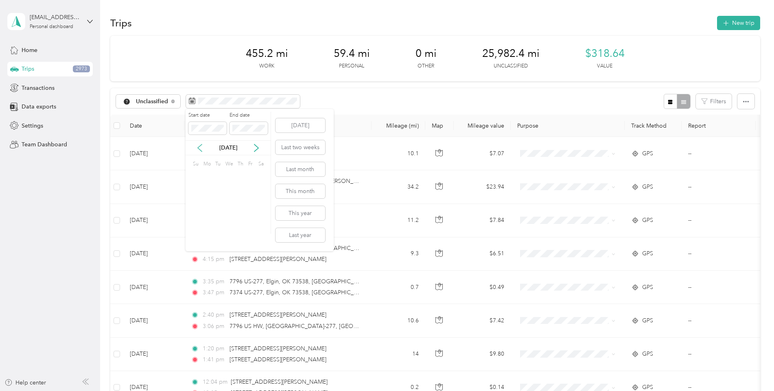
click at [202, 146] on icon at bounding box center [200, 148] width 8 height 8
click at [199, 149] on icon at bounding box center [200, 148] width 8 height 8
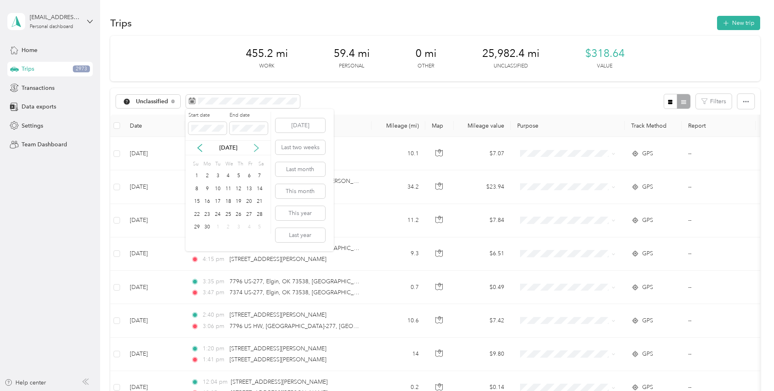
click at [256, 148] on icon at bounding box center [256, 148] width 8 height 8
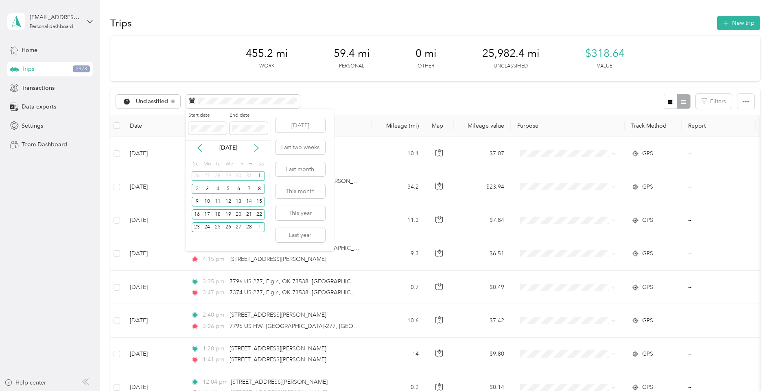
click at [256, 148] on icon at bounding box center [256, 148] width 8 height 8
click at [197, 149] on icon at bounding box center [200, 148] width 8 height 8
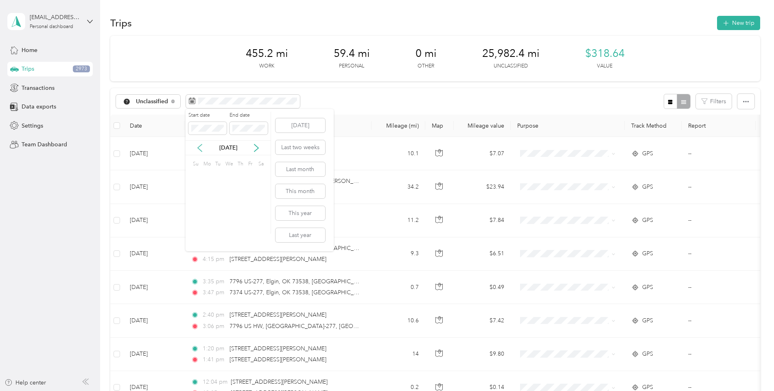
click at [197, 149] on icon at bounding box center [200, 148] width 8 height 8
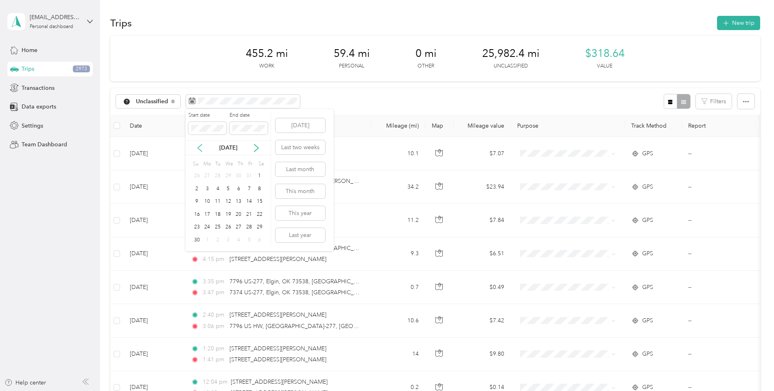
click at [197, 149] on icon at bounding box center [200, 148] width 8 height 8
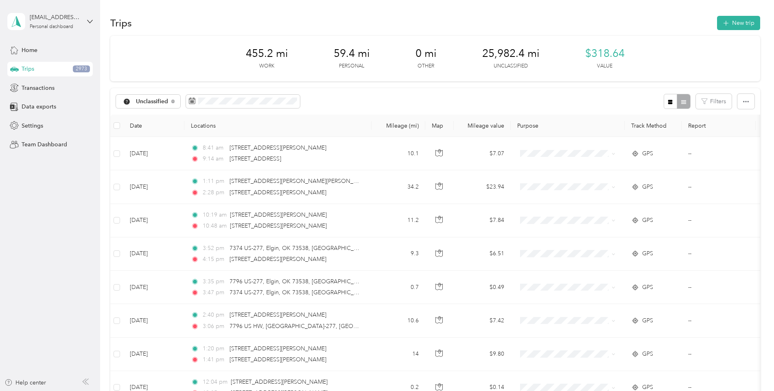
click at [73, 199] on aside "[EMAIL_ADDRESS][DOMAIN_NAME] Personal dashboard Home Trips 2973 Transactions Da…" at bounding box center [50, 195] width 100 height 391
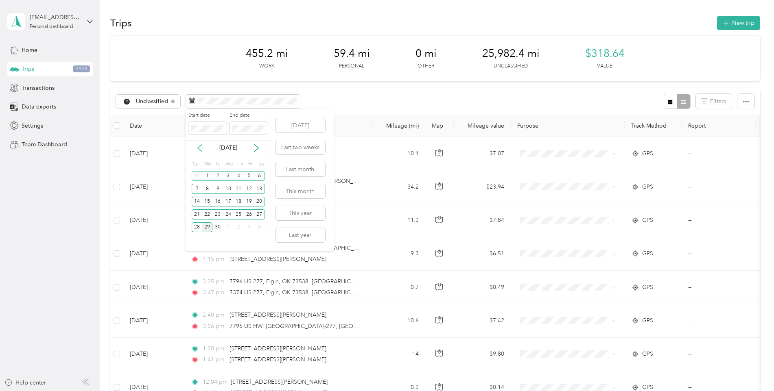
click at [197, 151] on icon at bounding box center [200, 148] width 8 height 8
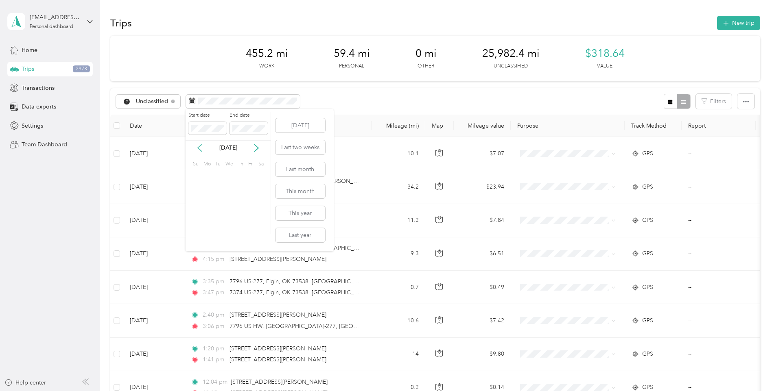
click at [197, 151] on icon at bounding box center [200, 148] width 8 height 8
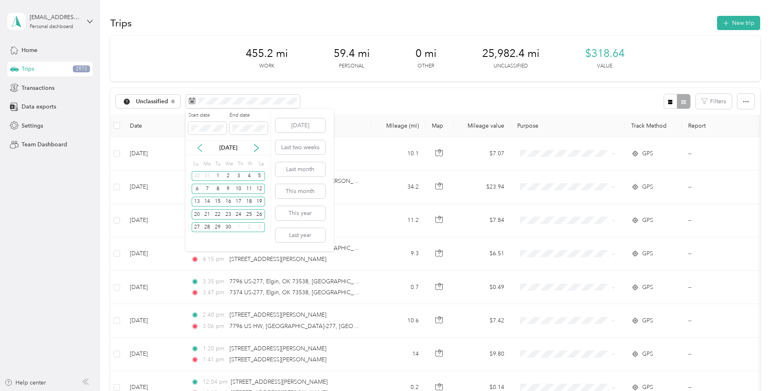
click at [197, 151] on icon at bounding box center [200, 148] width 8 height 8
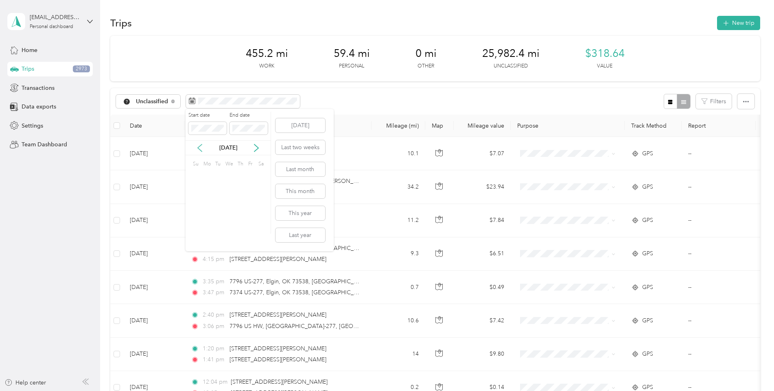
click at [197, 151] on icon at bounding box center [200, 148] width 8 height 8
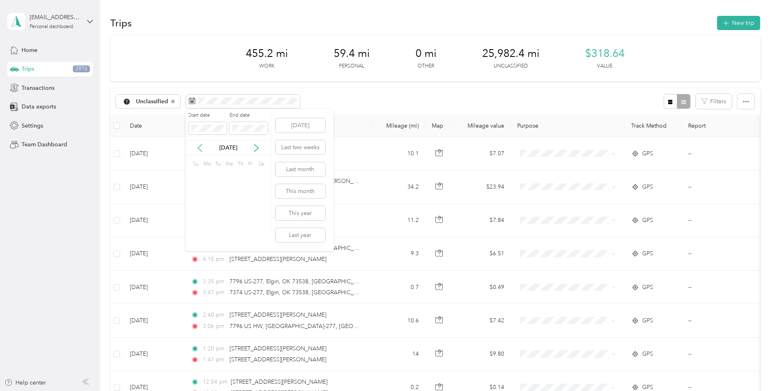
click at [197, 151] on icon at bounding box center [200, 148] width 8 height 8
click at [199, 150] on icon at bounding box center [200, 148] width 8 height 8
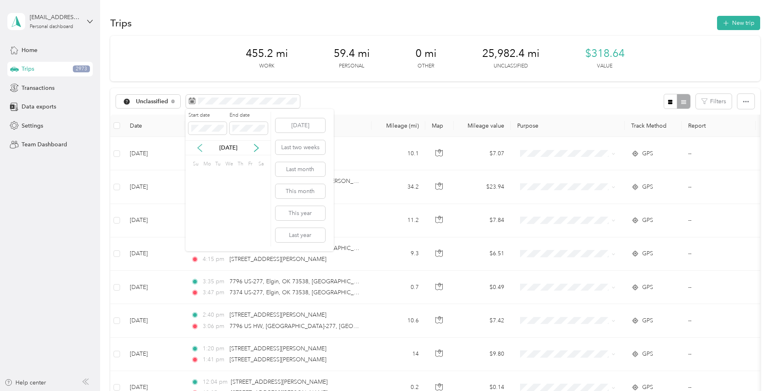
click at [199, 150] on icon at bounding box center [200, 148] width 8 height 8
click at [260, 150] on icon at bounding box center [256, 148] width 8 height 8
click at [249, 175] on div "1" at bounding box center [249, 176] width 11 height 10
click at [197, 238] on div "31" at bounding box center [197, 240] width 11 height 10
